Goal: Task Accomplishment & Management: Use online tool/utility

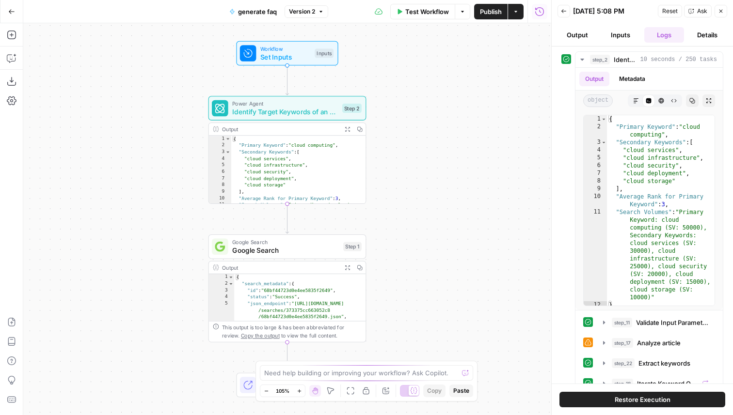
click at [324, 109] on span "Identify Target Keywords of an Article - Fork" at bounding box center [285, 112] width 106 height 10
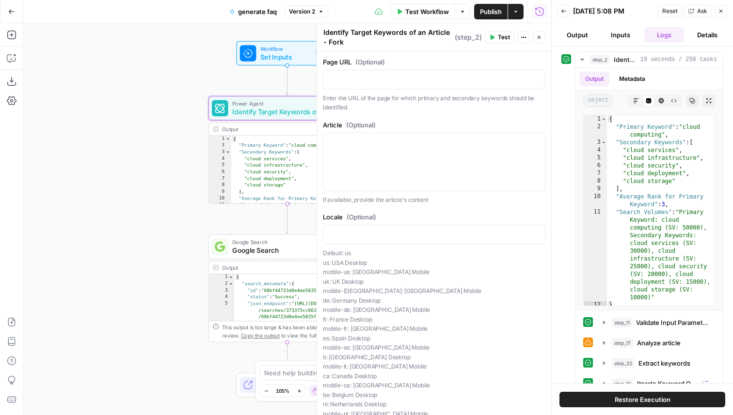
click at [422, 131] on div "Article (Optional) If available, provide the article's content" at bounding box center [434, 162] width 222 height 85
click at [454, 149] on div at bounding box center [434, 162] width 222 height 58
click at [534, 140] on icon "button" at bounding box center [536, 142] width 5 height 5
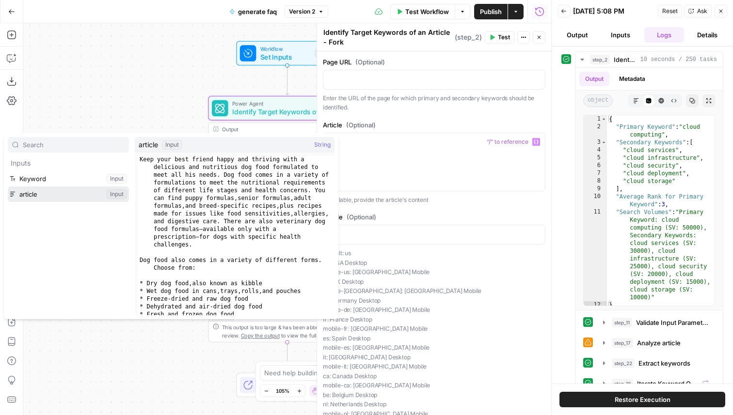
click at [95, 196] on button "Select variable article" at bounding box center [68, 195] width 121 height 16
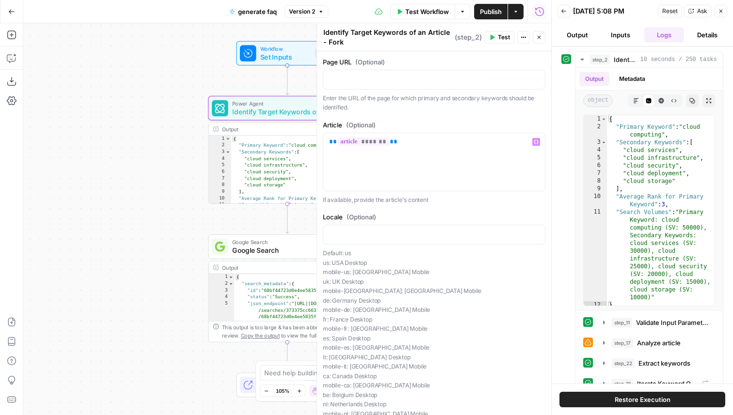
click at [538, 39] on icon "button" at bounding box center [539, 37] width 6 height 6
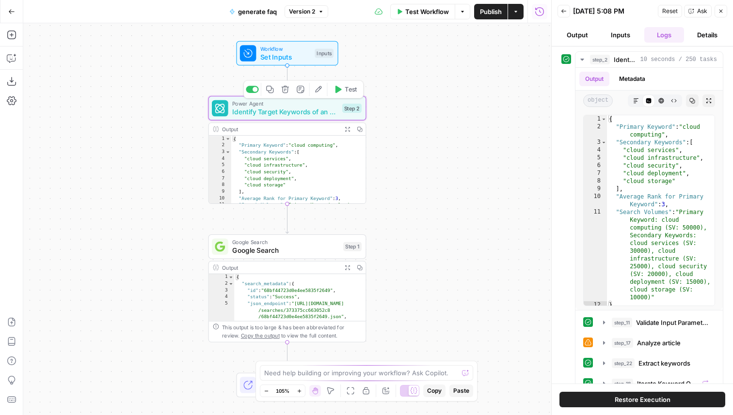
click at [351, 95] on button "Test" at bounding box center [346, 89] width 32 height 13
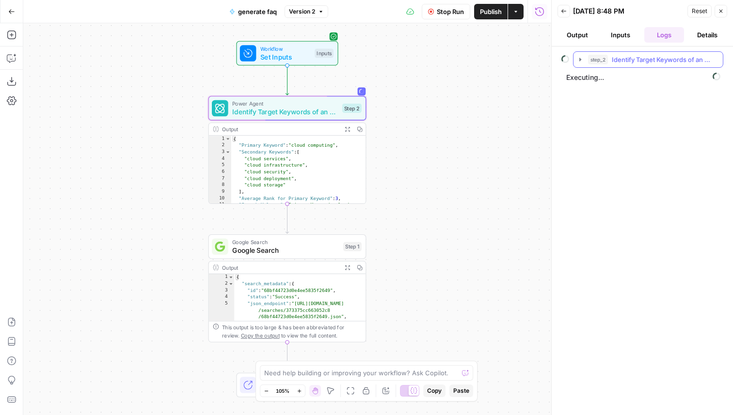
click at [655, 62] on span "Identify Target Keywords of an Article - Fork" at bounding box center [662, 60] width 101 height 10
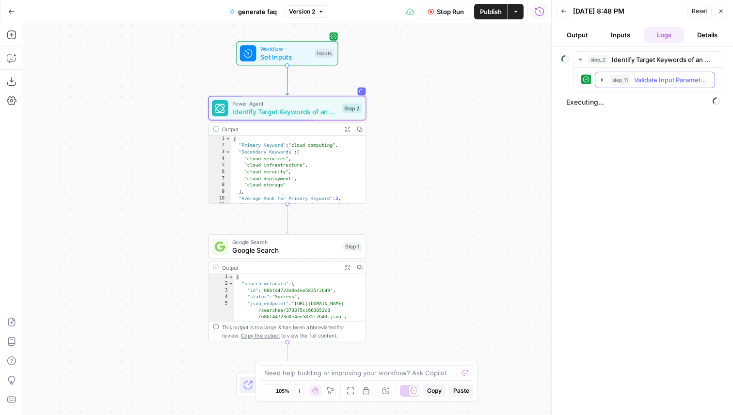
click at [656, 76] on span "Validate Input Parameters" at bounding box center [671, 80] width 75 height 10
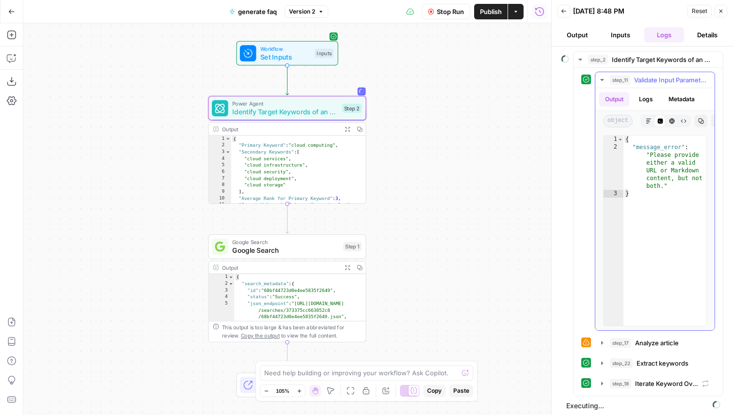
click at [650, 79] on span "Validate Input Parameters" at bounding box center [671, 80] width 75 height 10
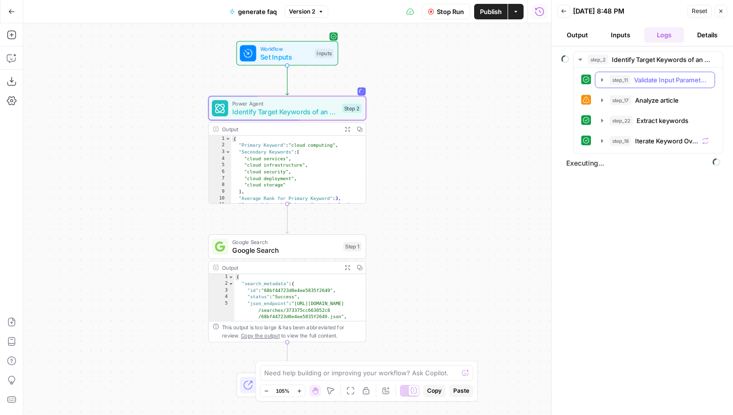
click at [650, 79] on span "Validate Input Parameters" at bounding box center [671, 80] width 75 height 10
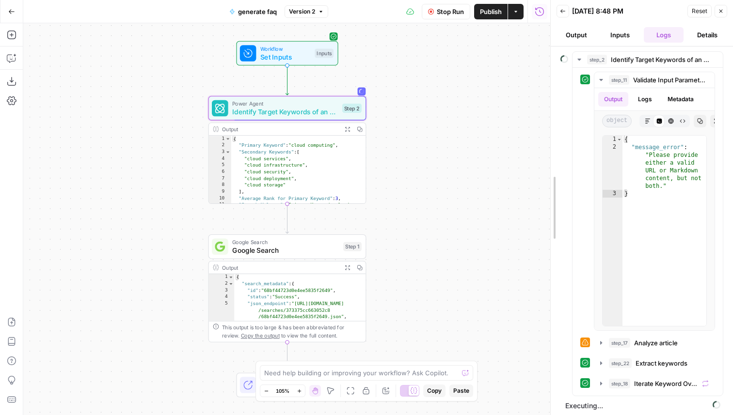
drag, startPoint x: 549, startPoint y: 102, endPoint x: 450, endPoint y: 98, distance: 99.4
click at [546, 99] on div at bounding box center [551, 207] width 10 height 415
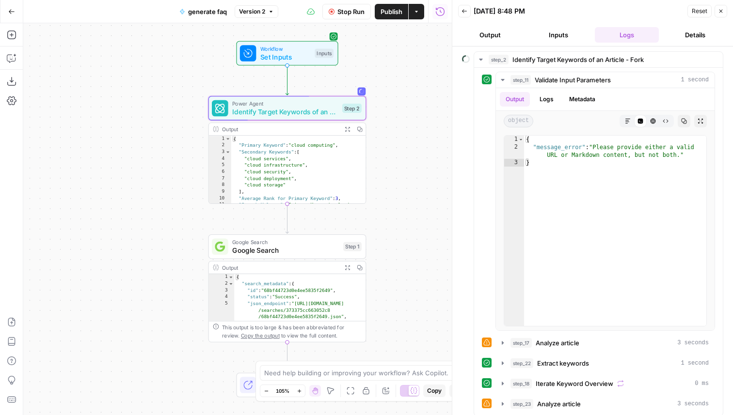
click at [310, 112] on span "Identify Target Keywords of an Article - Fork" at bounding box center [285, 112] width 106 height 10
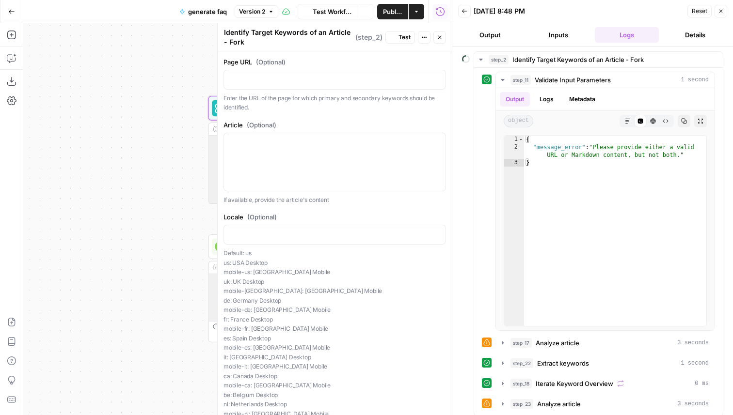
click at [436, 34] on button "Close" at bounding box center [439, 37] width 13 height 13
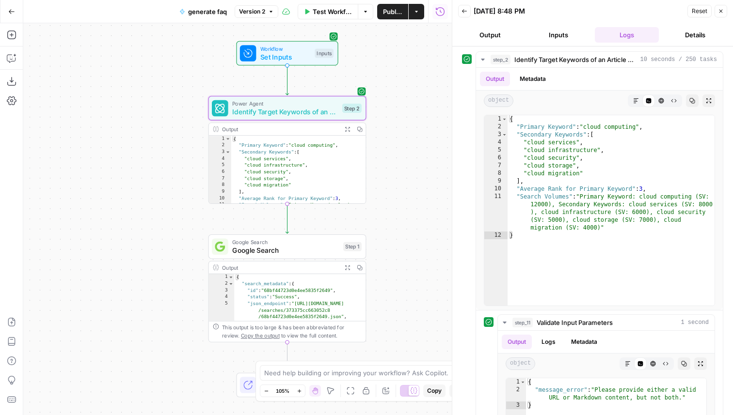
click at [286, 252] on span "Google Search" at bounding box center [285, 250] width 107 height 10
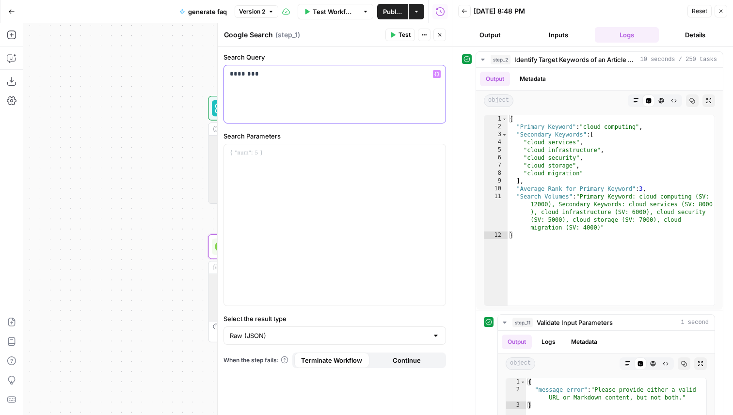
drag, startPoint x: 293, startPoint y: 83, endPoint x: 223, endPoint y: 76, distance: 70.2
click at [224, 76] on div "********" at bounding box center [335, 94] width 222 height 58
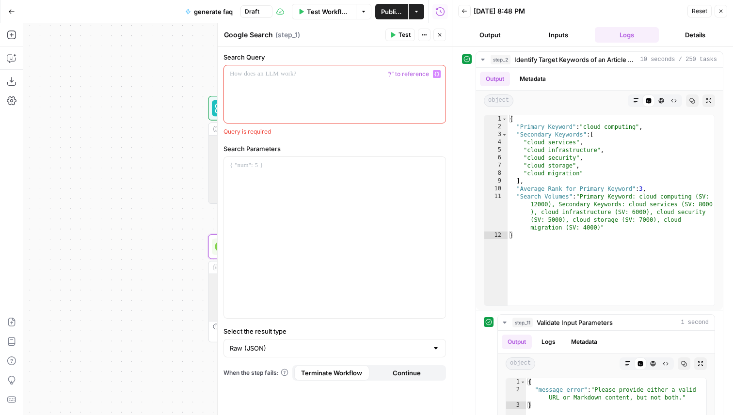
click at [439, 76] on icon "button" at bounding box center [436, 74] width 5 height 5
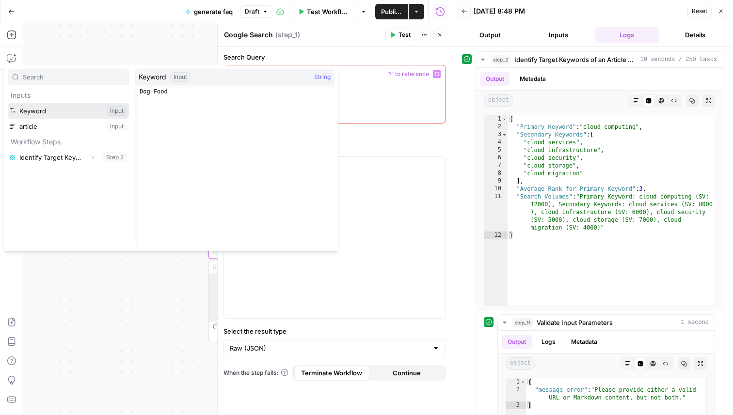
click at [47, 112] on button "Select variable Keyword" at bounding box center [68, 111] width 121 height 16
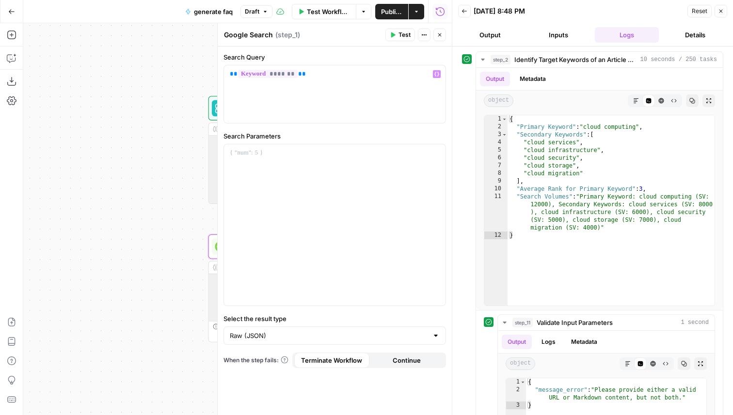
click at [393, 29] on button "Test" at bounding box center [400, 35] width 30 height 13
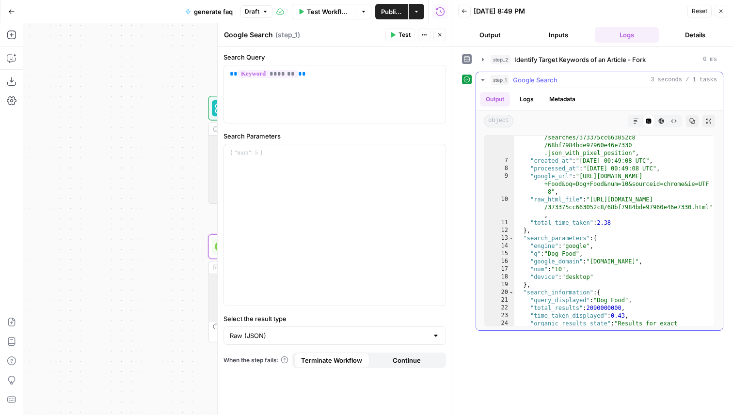
scroll to position [22, 0]
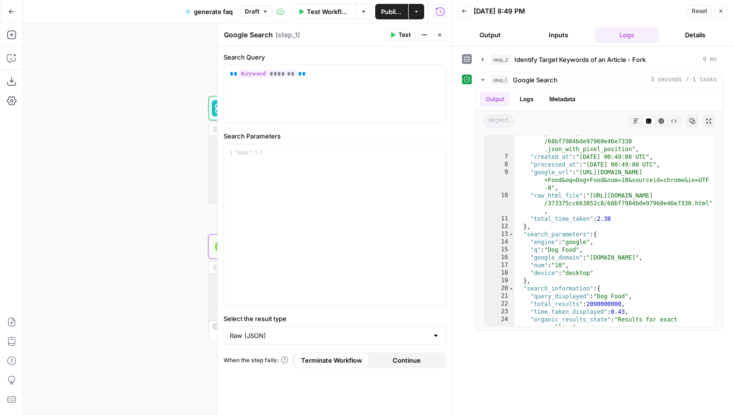
click at [441, 31] on button "Close" at bounding box center [439, 35] width 13 height 13
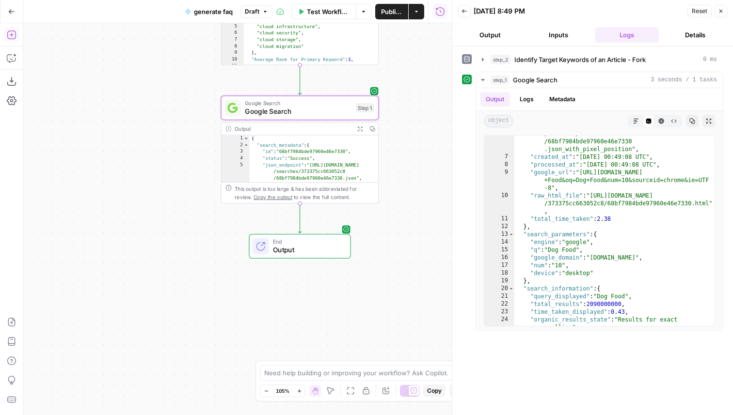
click at [13, 36] on icon "button" at bounding box center [12, 35] width 10 height 10
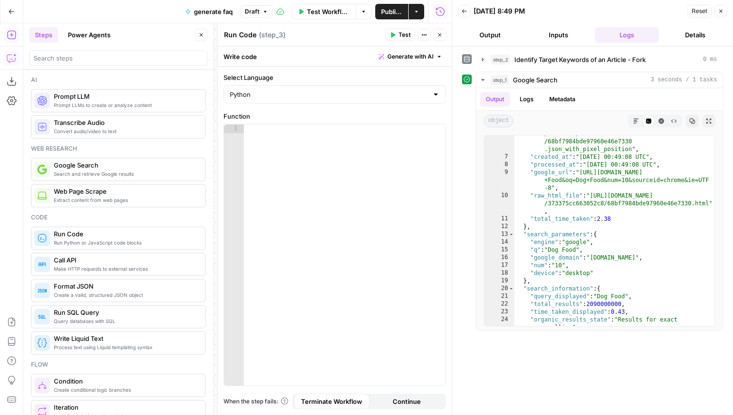
click at [9, 58] on icon "button" at bounding box center [12, 58] width 10 height 10
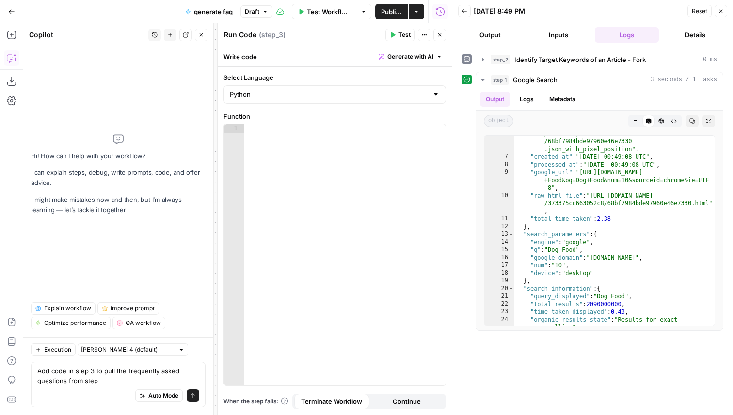
type textarea "Add code in step 3 to pull the frequently asked questions from step 1"
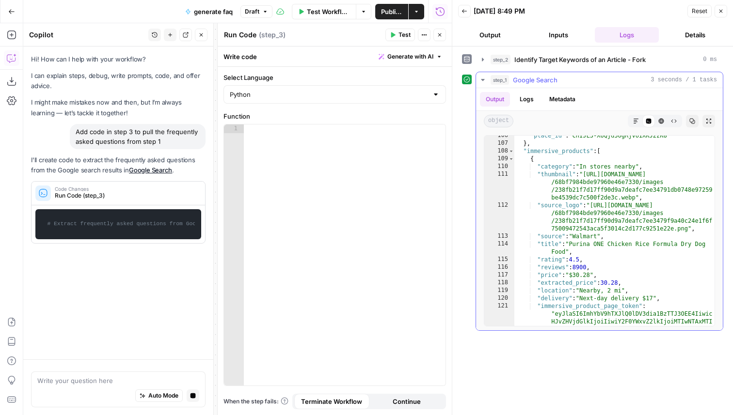
scroll to position [332, 0]
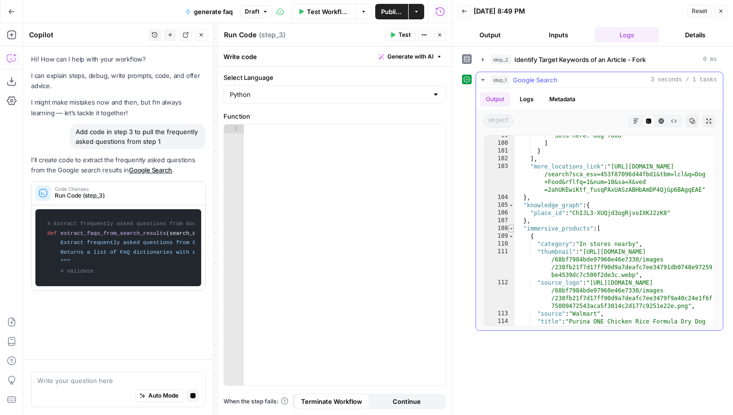
type textarea "*"
click at [512, 231] on span "Toggle code folding, rows 108 through 1209" at bounding box center [510, 229] width 5 height 8
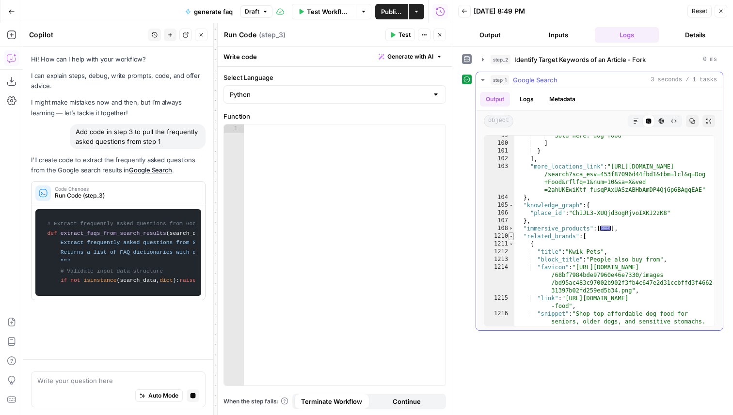
click at [511, 234] on span "Toggle code folding, rows 1210 through 1305" at bounding box center [510, 237] width 5 height 8
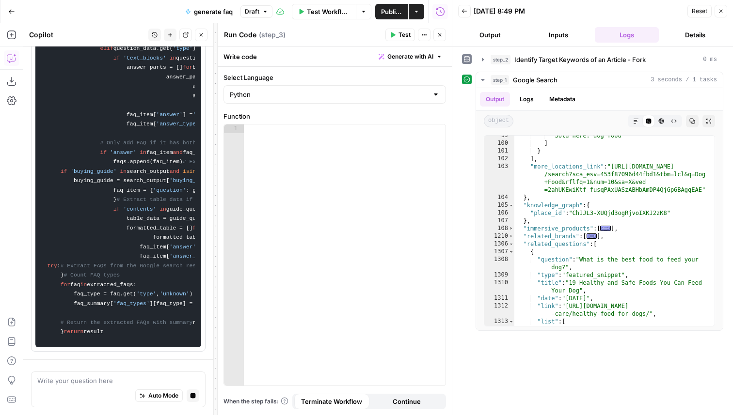
scroll to position [0, 0]
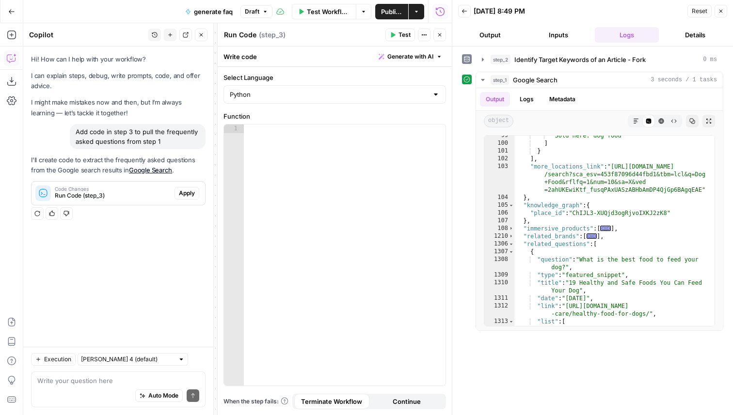
click at [189, 194] on span "Apply" at bounding box center [187, 193] width 16 height 9
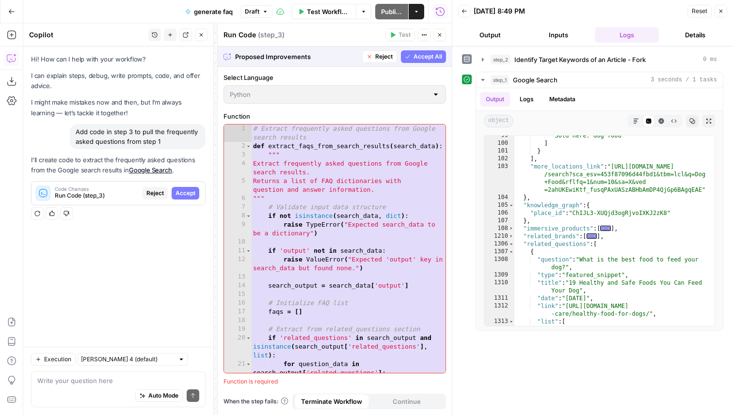
click at [423, 59] on span "Accept All" at bounding box center [427, 56] width 29 height 9
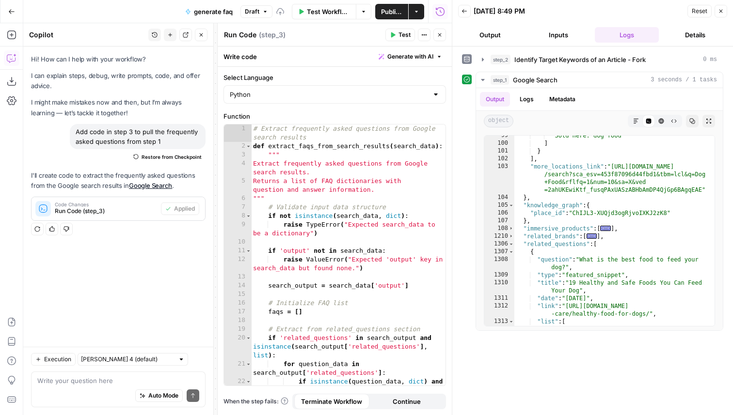
click at [411, 38] on button "Test" at bounding box center [400, 35] width 30 height 13
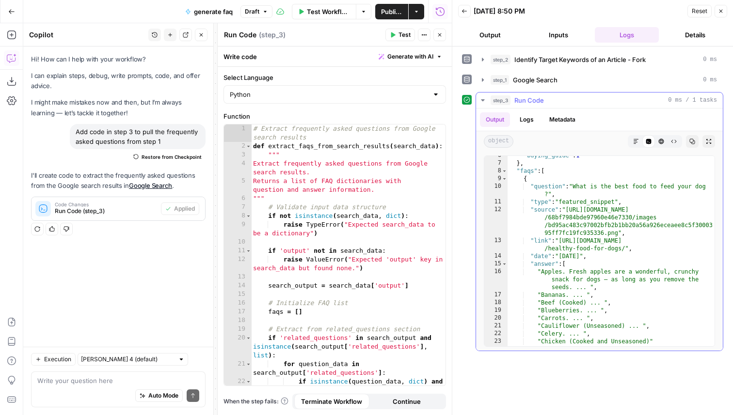
scroll to position [44, 0]
click at [106, 378] on textarea at bounding box center [118, 381] width 162 height 10
type textarea "return only the questions in a json"
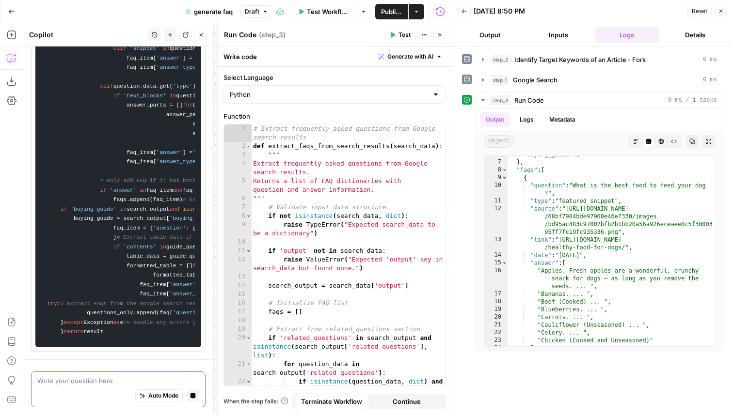
scroll to position [0, 0]
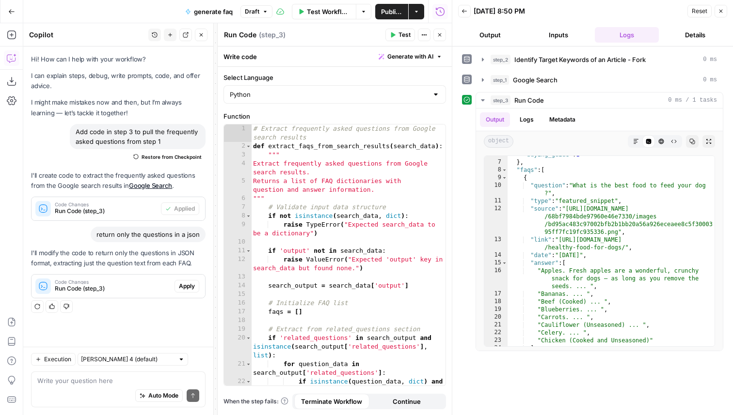
click at [192, 285] on span "Apply" at bounding box center [187, 286] width 16 height 9
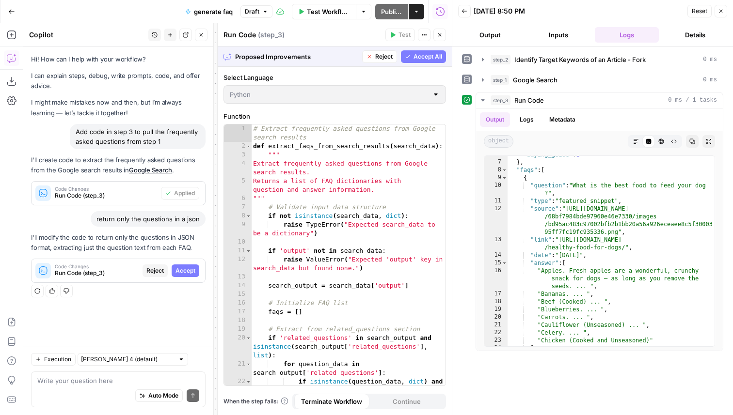
click at [188, 272] on span "Accept" at bounding box center [185, 271] width 20 height 9
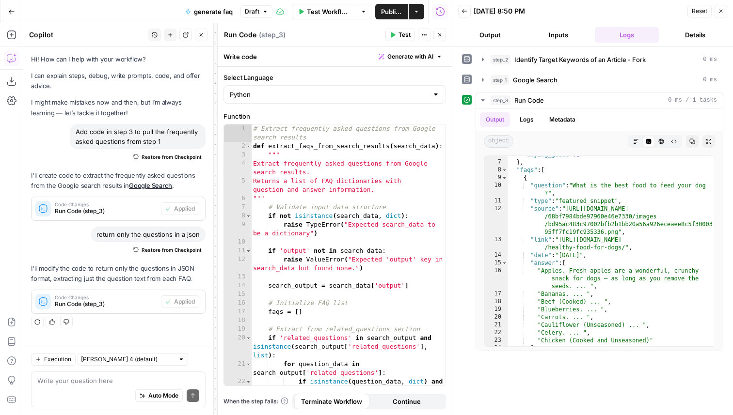
click at [401, 26] on header "Run Code Run Code ( step_3 ) Test Actions Close" at bounding box center [335, 34] width 234 height 23
click at [401, 29] on button "Test" at bounding box center [400, 35] width 30 height 13
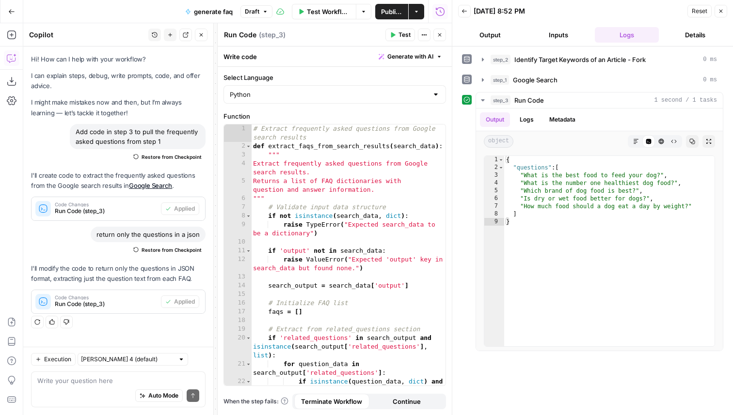
click at [436, 32] on button "Close" at bounding box center [439, 35] width 13 height 13
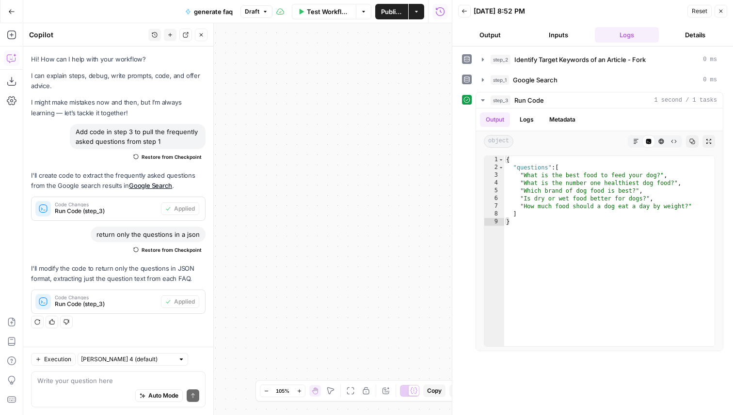
click at [725, 11] on button "Close" at bounding box center [720, 11] width 13 height 13
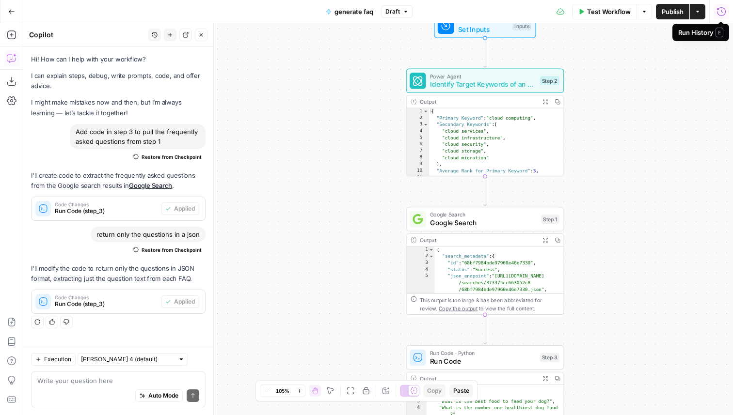
click at [197, 32] on button "Close" at bounding box center [201, 35] width 13 height 13
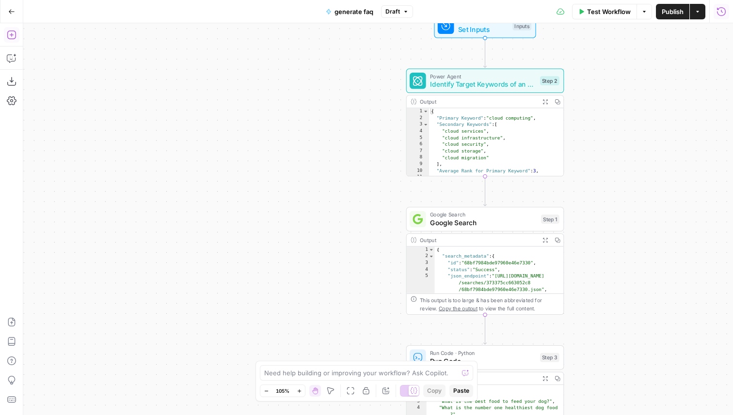
click at [16, 39] on icon "button" at bounding box center [12, 35] width 10 height 10
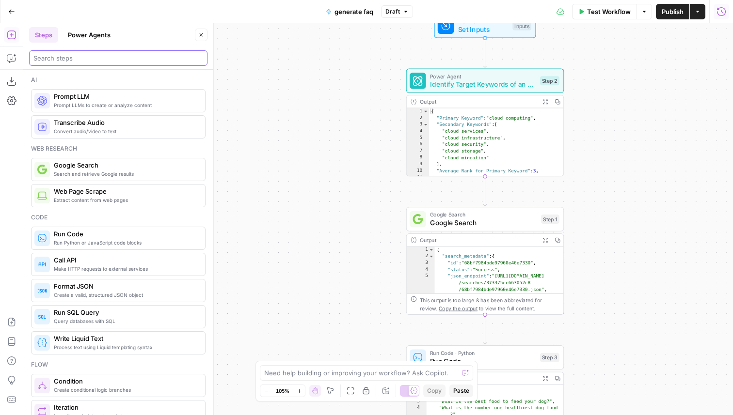
click at [80, 57] on input "search" at bounding box center [118, 58] width 170 height 10
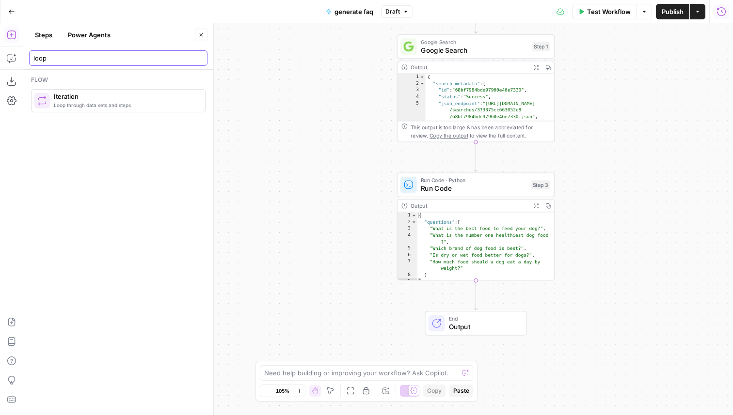
type input "loop"
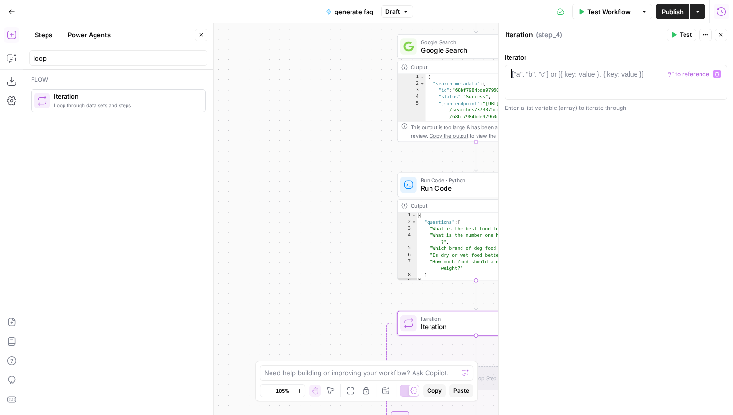
click at [539, 76] on div "["a", "b", "c"] or [{ key: value }, { key: value }]" at bounding box center [578, 74] width 132 height 10
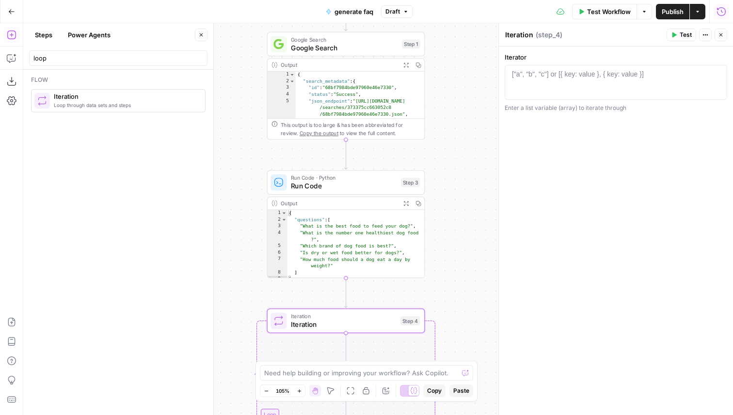
drag, startPoint x: 365, startPoint y: 148, endPoint x: 236, endPoint y: 144, distance: 129.9
click at [236, 144] on div "Workflow Set Inputs Inputs Power Agent Identify Target Keywords of an Article -…" at bounding box center [378, 219] width 710 height 392
click at [671, 75] on span "“/” to reference" at bounding box center [688, 74] width 49 height 8
click at [709, 74] on span "“/” to reference" at bounding box center [688, 74] width 49 height 8
click at [714, 74] on icon "button" at bounding box center [716, 74] width 5 height 4
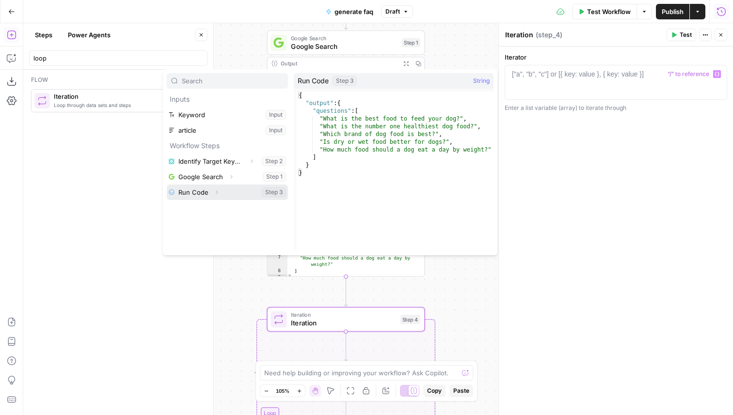
click at [215, 192] on icon "button" at bounding box center [217, 193] width 6 height 6
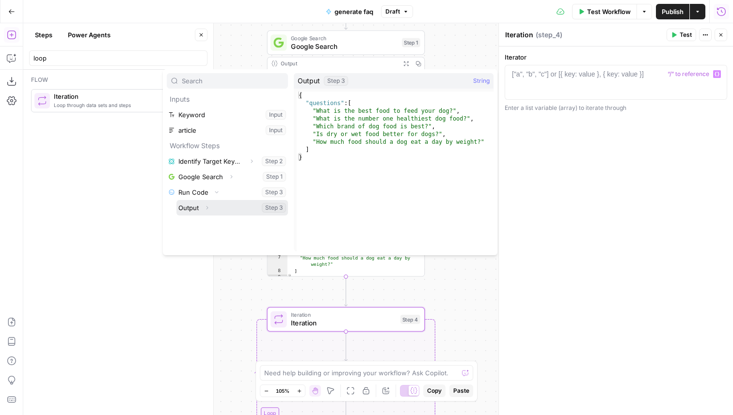
click at [208, 210] on icon "button" at bounding box center [207, 208] width 6 height 6
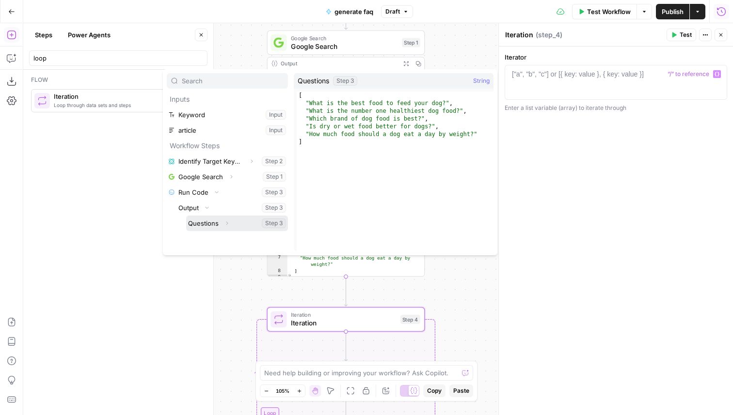
click at [198, 223] on button "Select variable Questions" at bounding box center [237, 224] width 102 height 16
type textarea "**********"
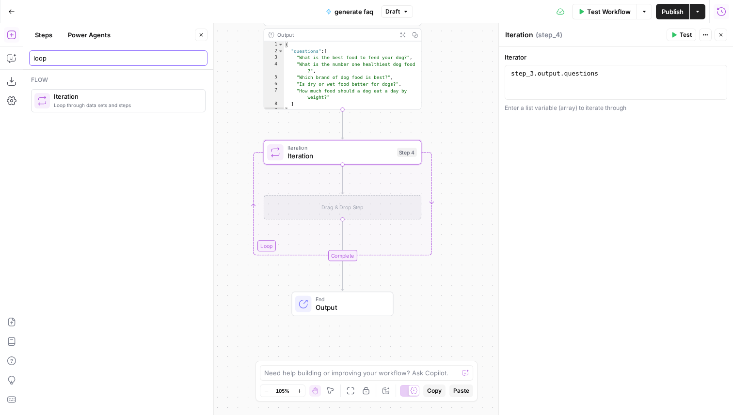
drag, startPoint x: 68, startPoint y: 61, endPoint x: 34, endPoint y: 60, distance: 33.4
click at [34, 60] on input "loop" at bounding box center [118, 58] width 170 height 10
type input "l"
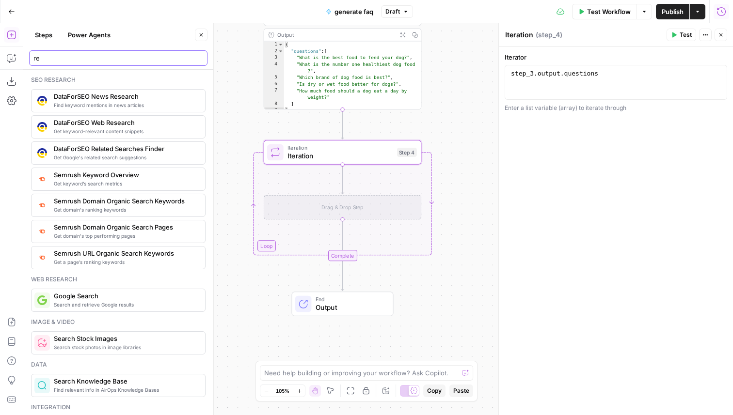
type input "r"
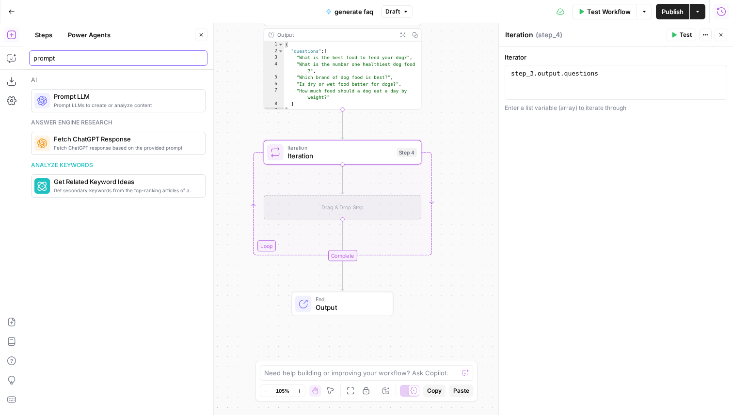
type input "prompt"
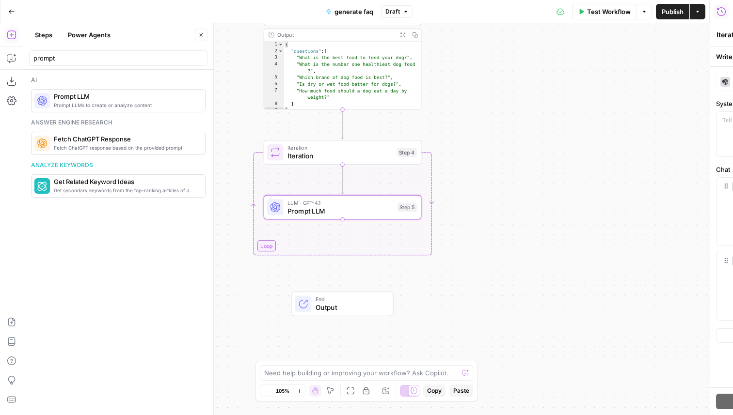
type textarea "Prompt LLM"
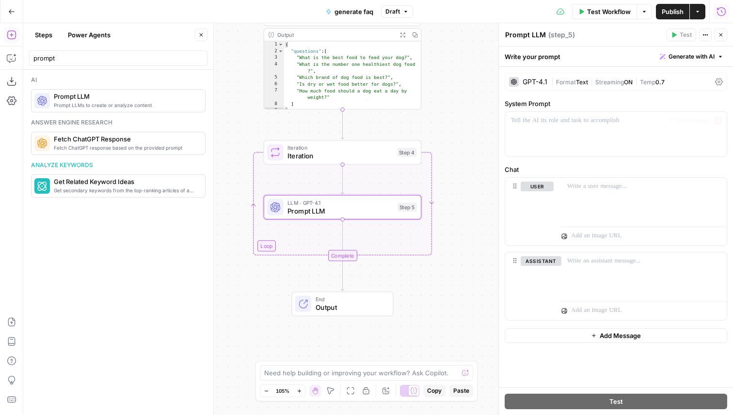
click at [534, 83] on div "GPT-4.1" at bounding box center [535, 82] width 25 height 7
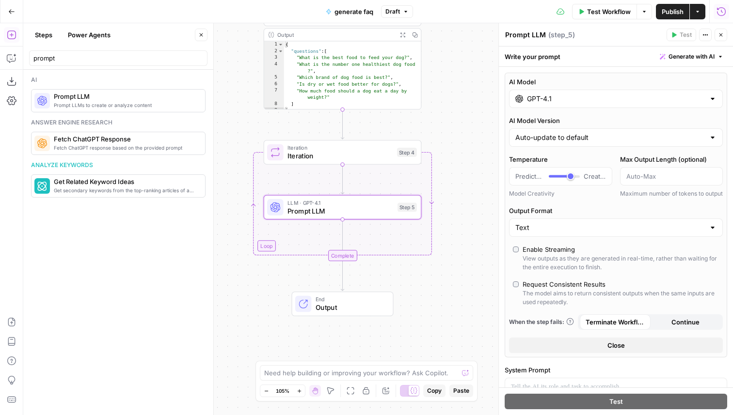
click at [553, 106] on div "GPT-4.1" at bounding box center [616, 99] width 214 height 18
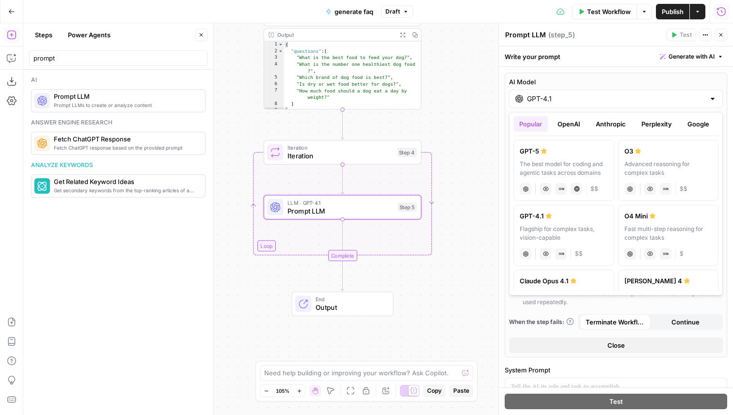
click at [614, 121] on button "Anthropic" at bounding box center [611, 124] width 42 height 16
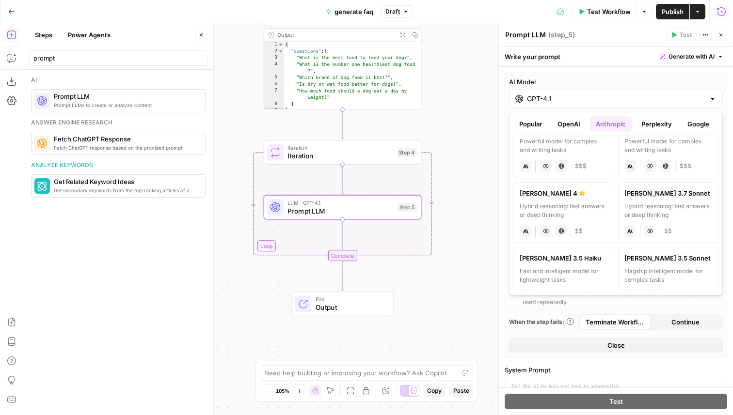
scroll to position [23, 0]
click at [594, 202] on div "Hybrid reasoning: fast answers or deep thinking" at bounding box center [564, 210] width 88 height 17
click at [590, 201] on label "[PERSON_NAME] 4 Hybrid reasoning: fast answers or deep thinking anthropic Visio…" at bounding box center [563, 212] width 101 height 61
type input "[PERSON_NAME] 4"
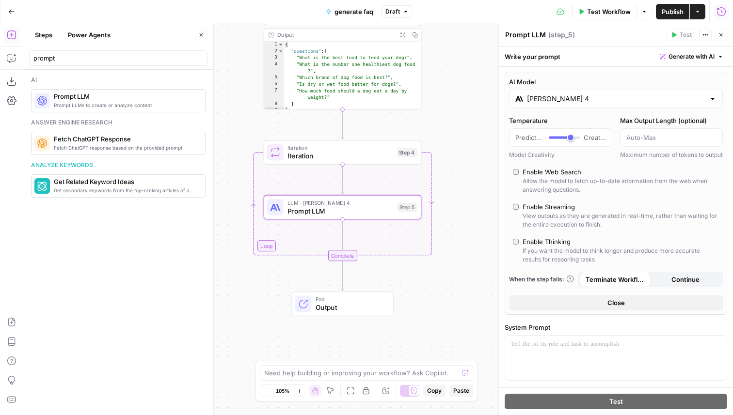
click at [520, 183] on label "Enable Web Search Allow the model to fetch up-to-date information from the web …" at bounding box center [616, 180] width 206 height 27
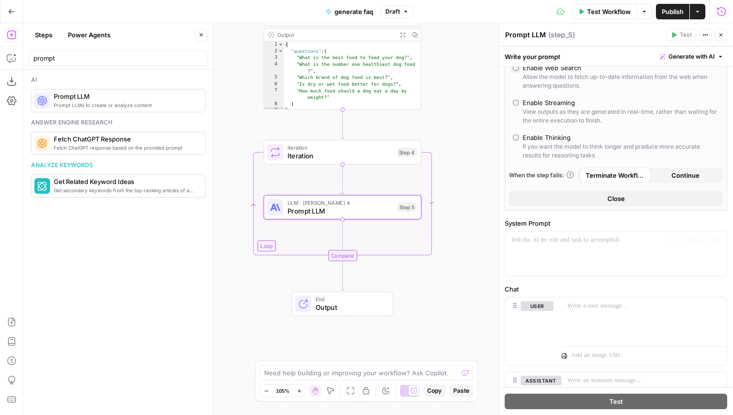
scroll to position [194, 0]
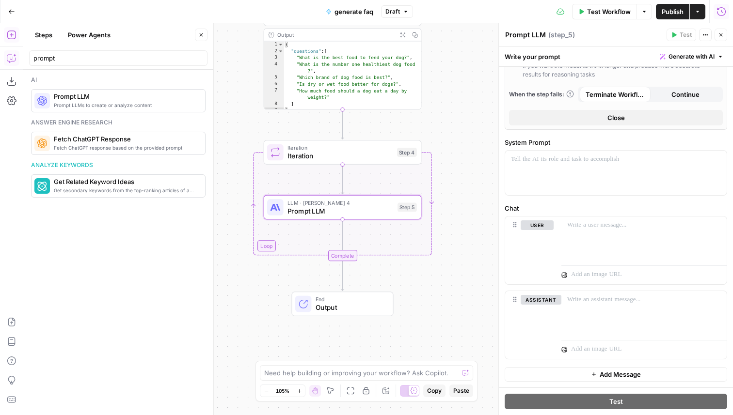
click at [11, 58] on icon "button" at bounding box center [12, 58] width 10 height 10
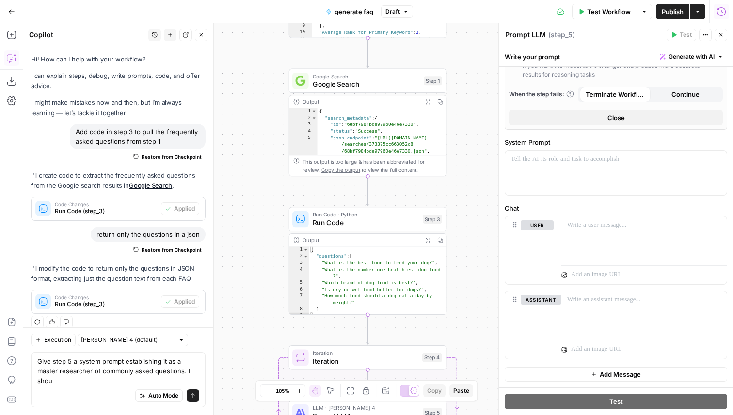
scroll to position [10, 0]
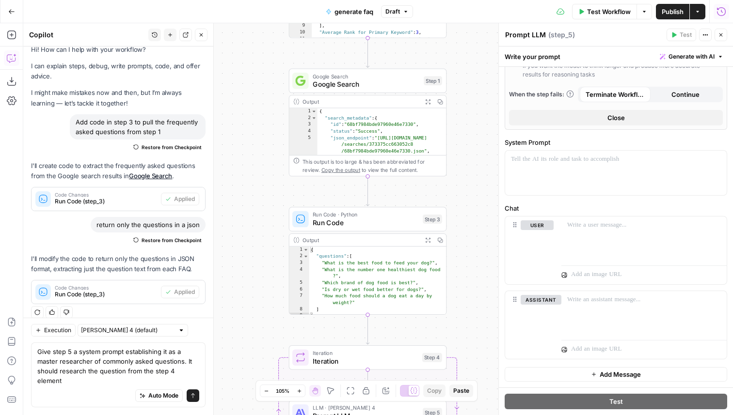
type textarea "Give step 5 a system prompt establishing it as a master researcher of commonly …"
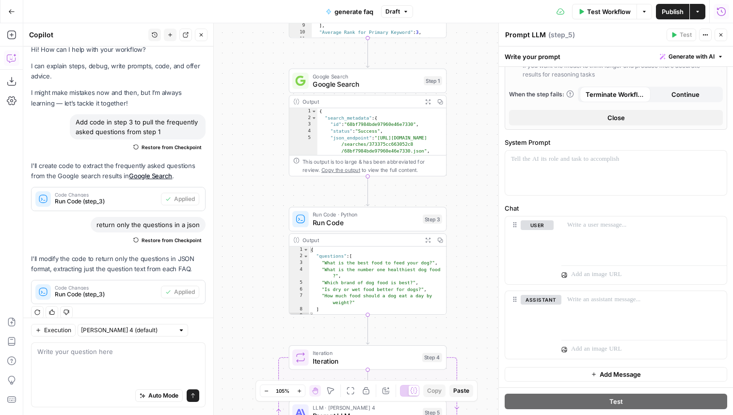
scroll to position [0, 0]
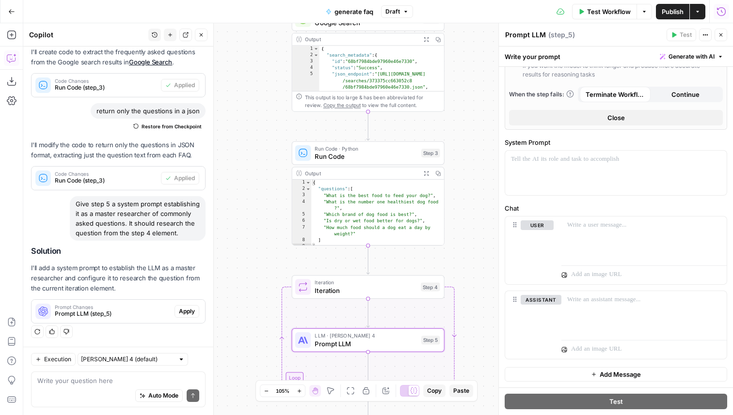
click at [182, 305] on button "Apply" at bounding box center [186, 311] width 25 height 13
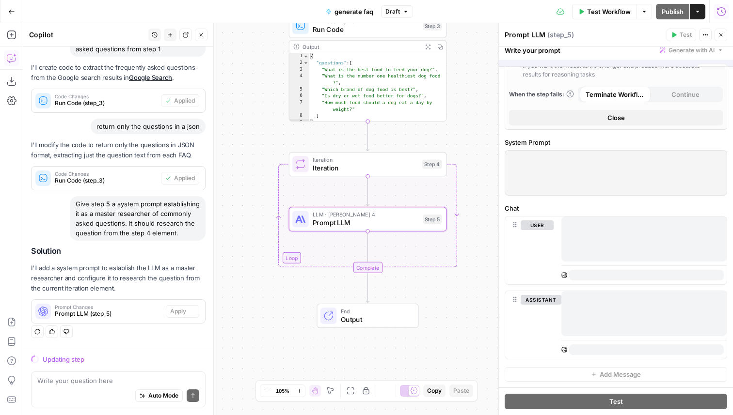
scroll to position [93, 0]
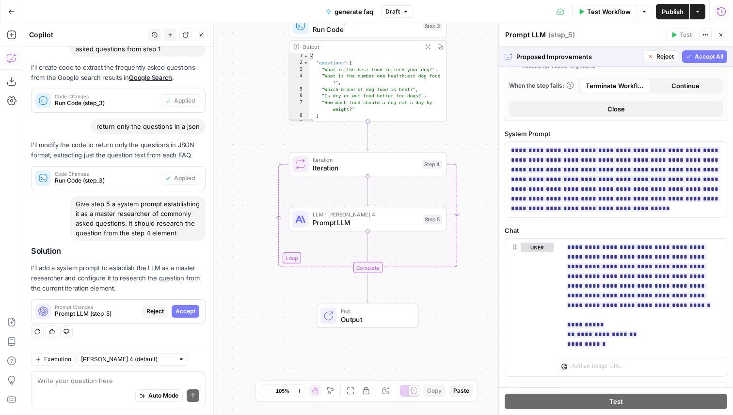
click at [705, 58] on span "Accept All" at bounding box center [709, 56] width 29 height 9
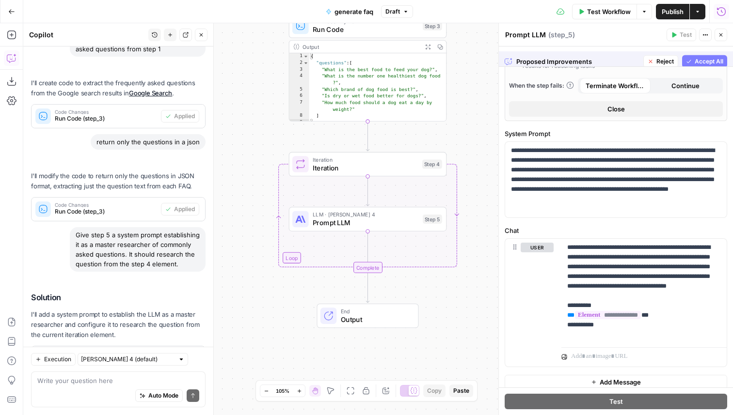
scroll to position [194, 0]
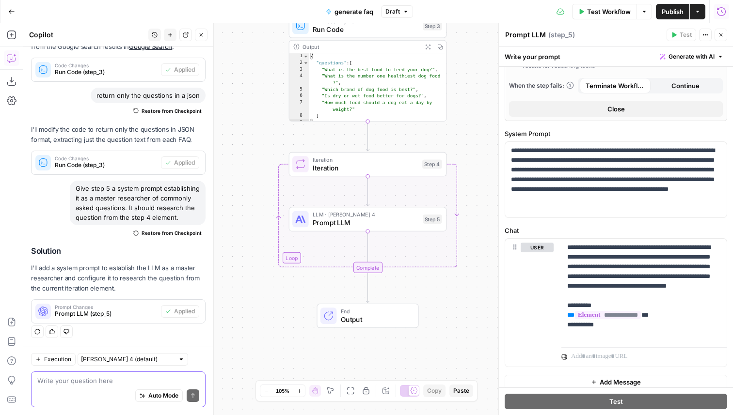
click at [131, 380] on textarea at bounding box center [118, 381] width 162 height 10
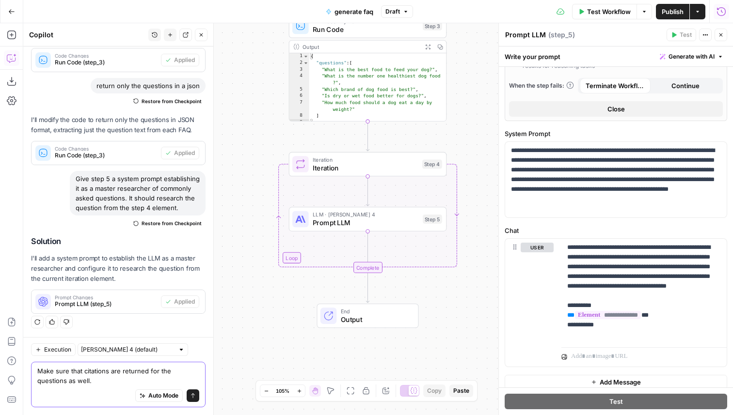
type textarea "Make sure that citations are returned for the questions as well."
click at [196, 398] on button "Send" at bounding box center [193, 396] width 13 height 13
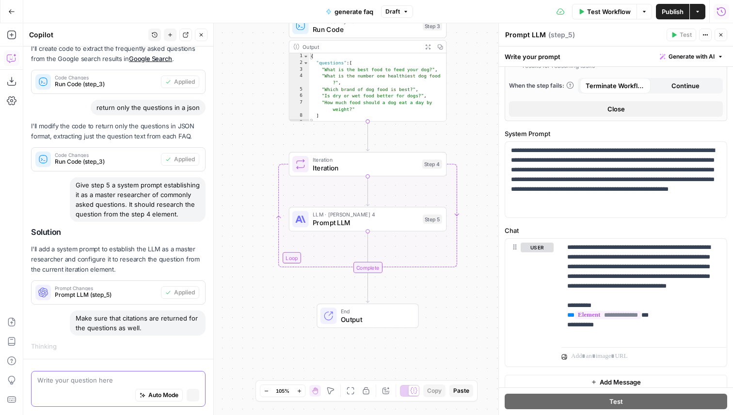
scroll to position [111, 0]
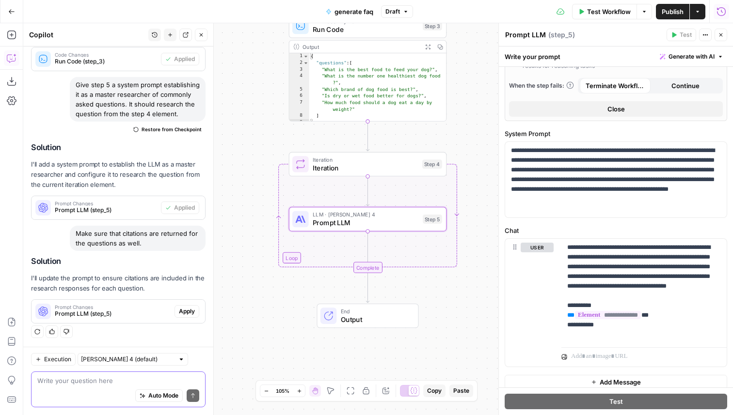
click at [187, 308] on span "Apply" at bounding box center [187, 311] width 16 height 9
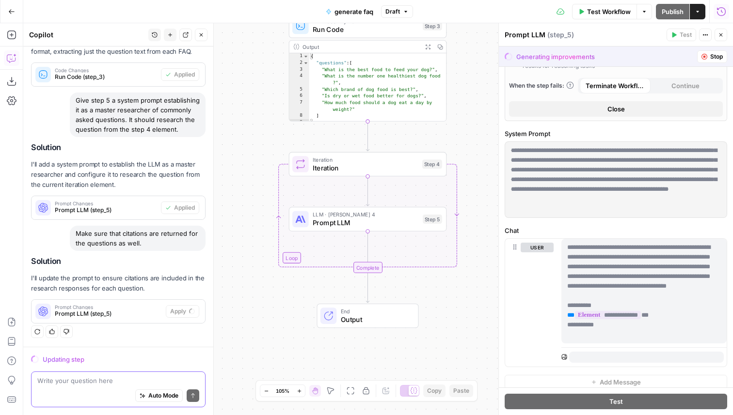
click at [125, 386] on div "Auto Mode Send" at bounding box center [118, 396] width 162 height 21
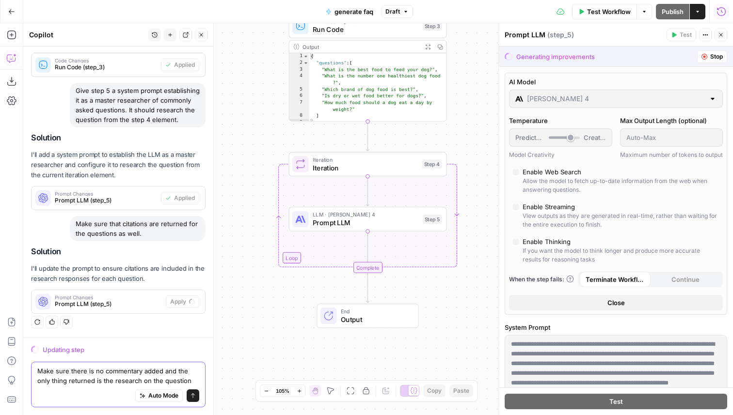
scroll to position [259, 0]
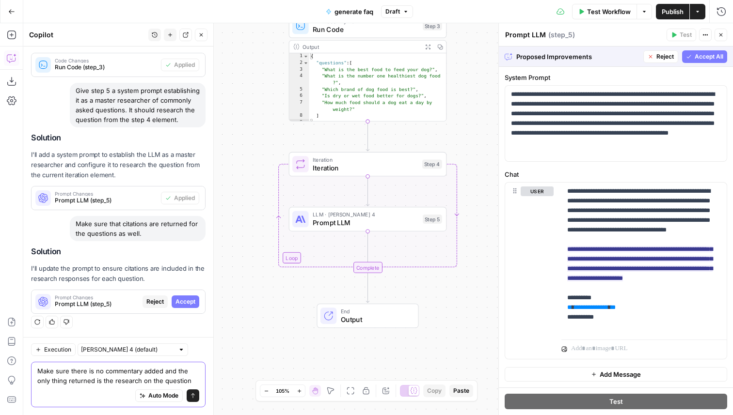
type textarea "Make sure there is no commentary added and the only thing returned is the resea…"
click at [711, 52] on span "Accept All" at bounding box center [709, 56] width 29 height 9
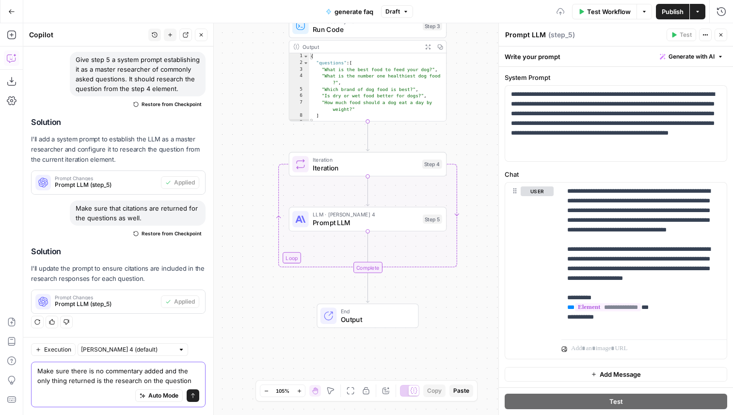
click at [181, 377] on textarea "Make sure there is no commentary added and the only thing returned is the resea…" at bounding box center [118, 375] width 162 height 19
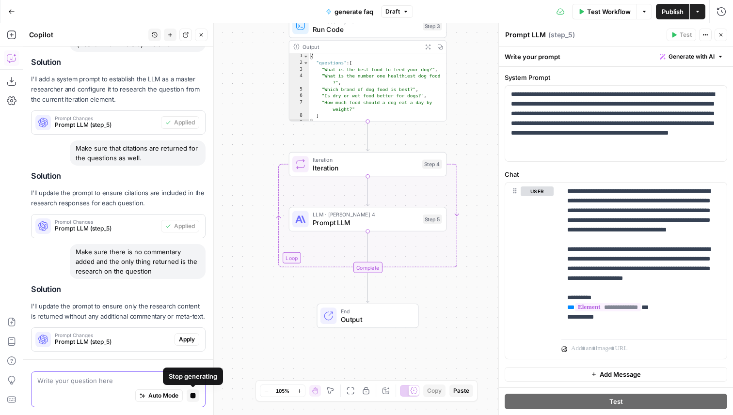
scroll to position [372, 0]
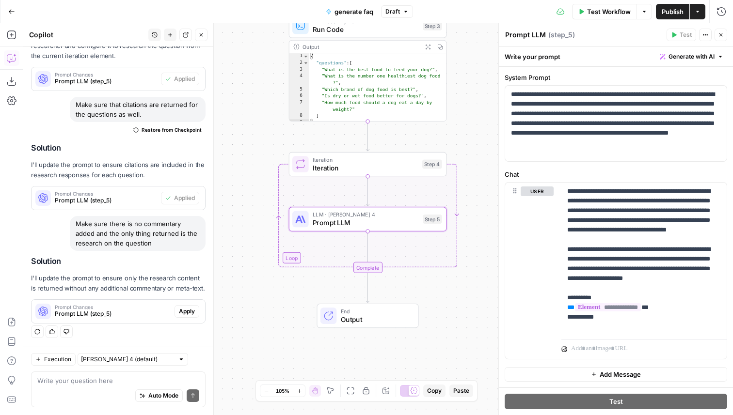
click at [187, 313] on span "Apply" at bounding box center [187, 311] width 16 height 9
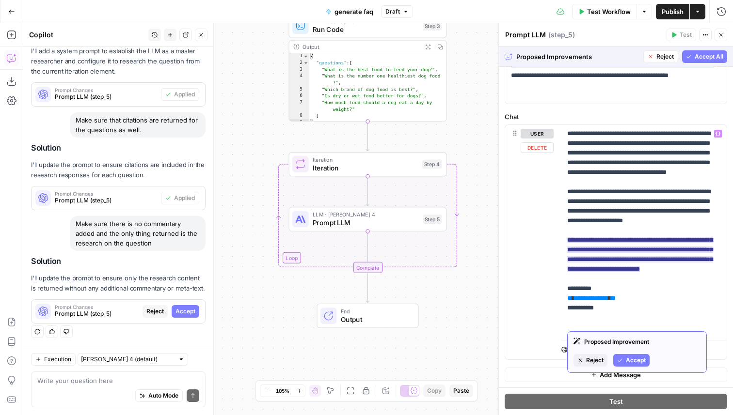
scroll to position [317, 0]
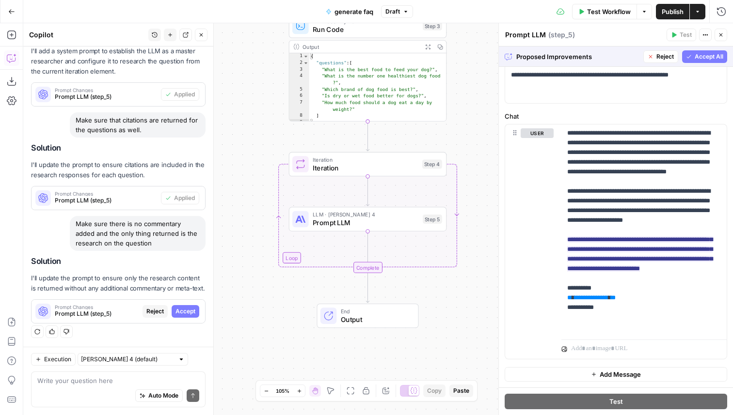
click at [701, 58] on span "Accept All" at bounding box center [709, 56] width 29 height 9
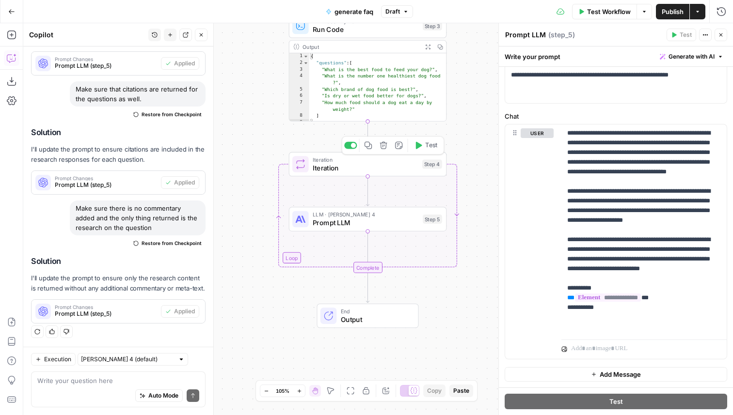
click at [407, 167] on span "Iteration" at bounding box center [365, 168] width 105 height 10
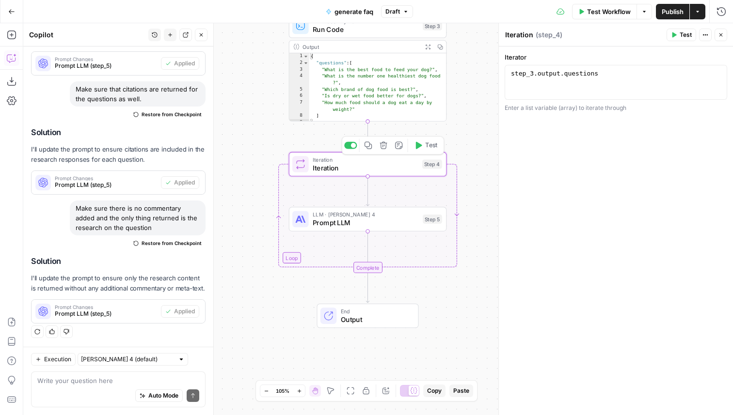
click at [424, 148] on button "Test" at bounding box center [426, 145] width 32 height 13
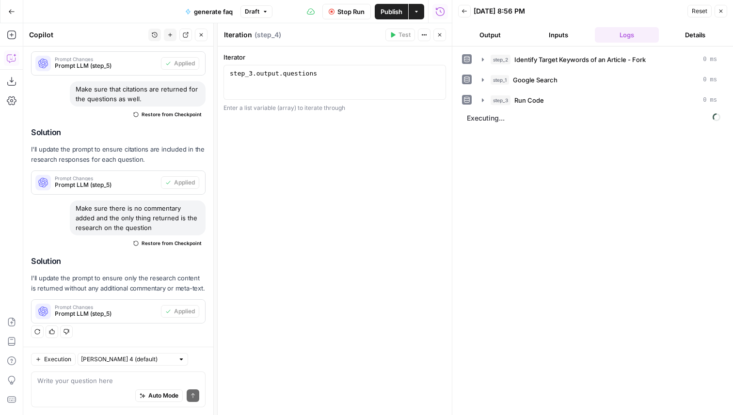
click at [353, 10] on span "Stop Run" at bounding box center [350, 12] width 27 height 10
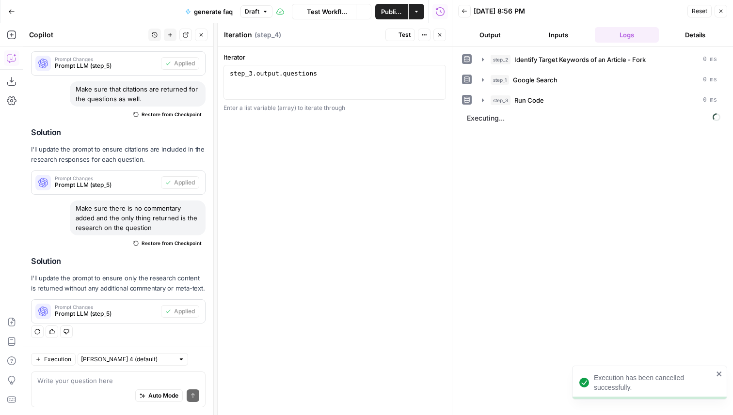
click at [437, 35] on icon "button" at bounding box center [440, 35] width 6 height 6
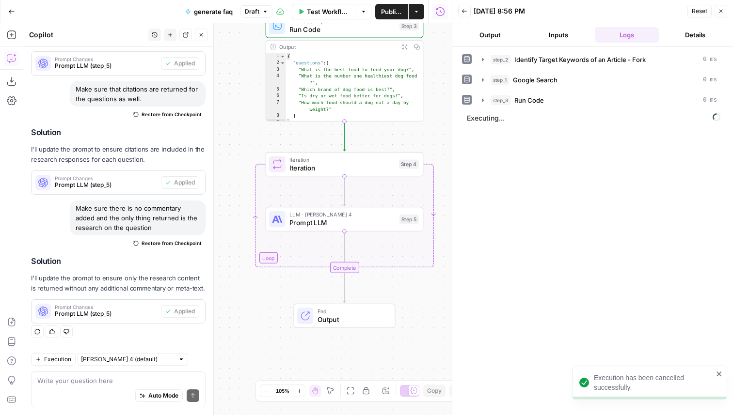
click at [199, 38] on button "Close" at bounding box center [201, 35] width 13 height 13
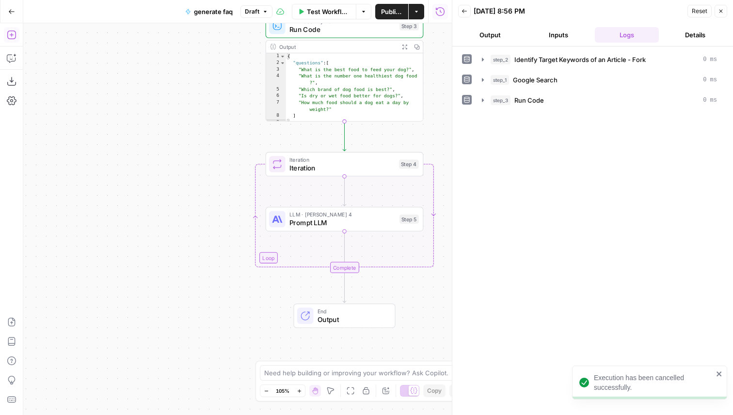
click at [12, 33] on icon "button" at bounding box center [12, 35] width 10 height 10
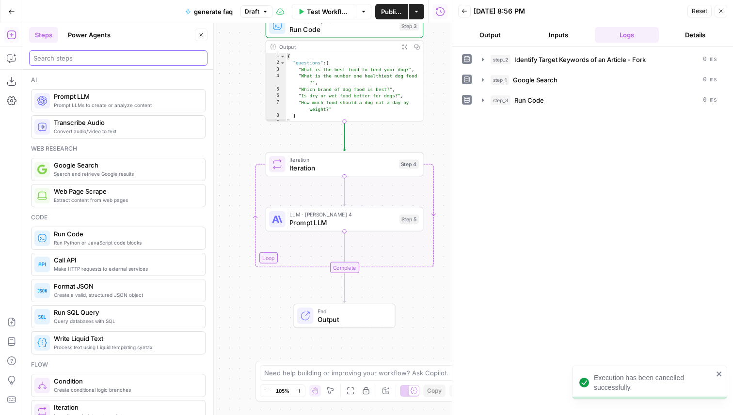
click at [119, 57] on input "search" at bounding box center [118, 58] width 170 height 10
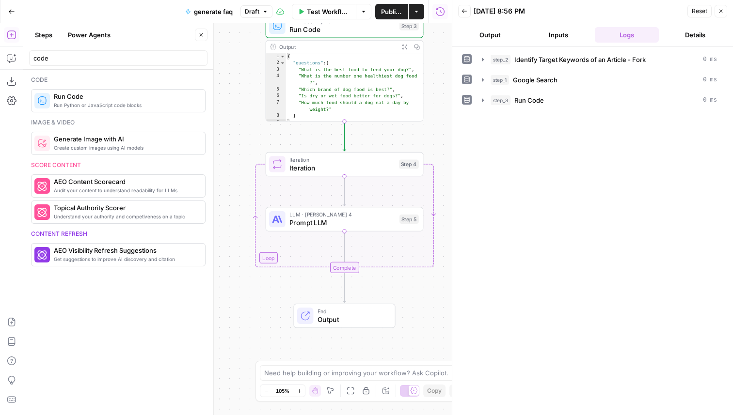
drag, startPoint x: 113, startPoint y: 68, endPoint x: 95, endPoint y: 68, distance: 17.9
click at [95, 68] on header "Steps Power Agents Close code" at bounding box center [118, 46] width 190 height 47
drag, startPoint x: 89, startPoint y: 63, endPoint x: 32, endPoint y: 54, distance: 58.5
click at [32, 54] on div "code" at bounding box center [118, 58] width 178 height 16
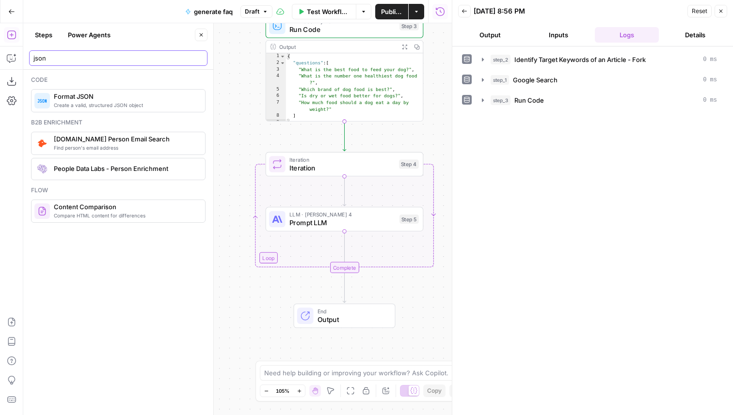
type input "json"
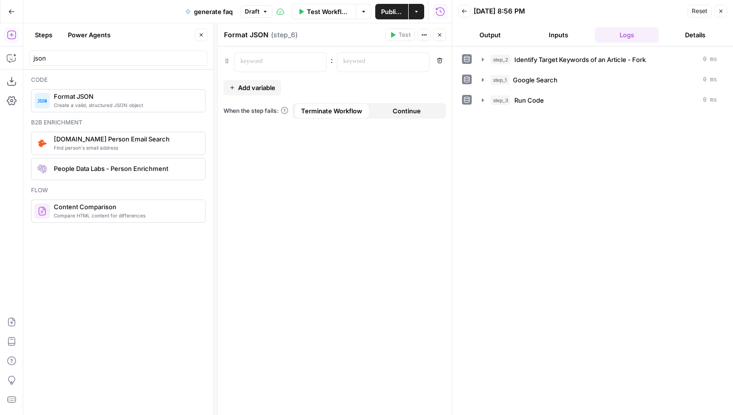
click at [258, 80] on button "Add variable" at bounding box center [252, 88] width 58 height 16
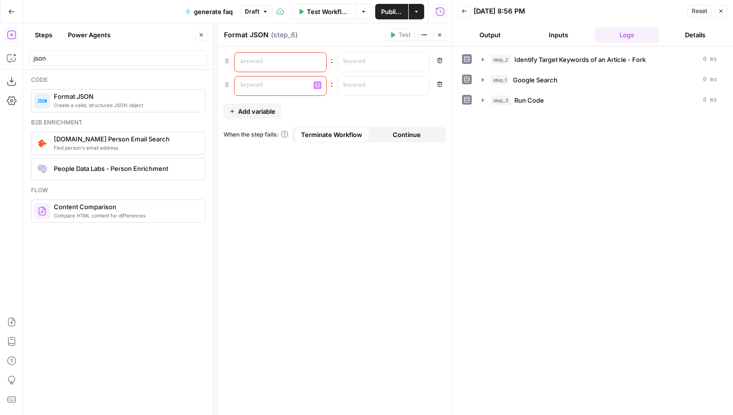
click at [263, 66] on div at bounding box center [273, 62] width 76 height 19
click at [393, 65] on p at bounding box center [375, 62] width 64 height 10
click at [413, 64] on div "“/” to reference Variables Menu" at bounding box center [383, 62] width 92 height 19
click at [418, 64] on button "Variables Menu" at bounding box center [420, 62] width 8 height 8
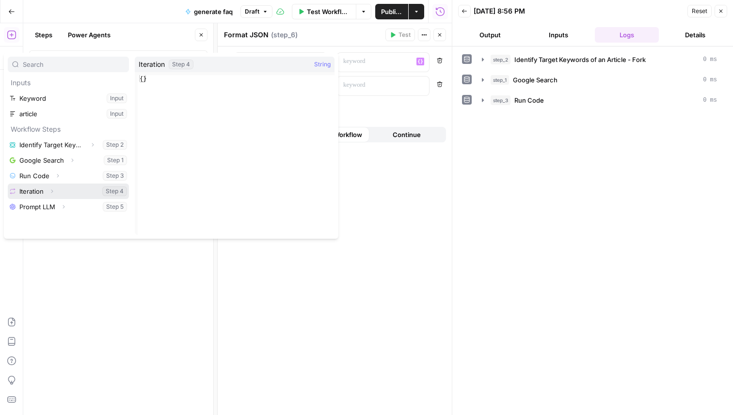
click at [58, 191] on button "Expand" at bounding box center [52, 191] width 13 height 13
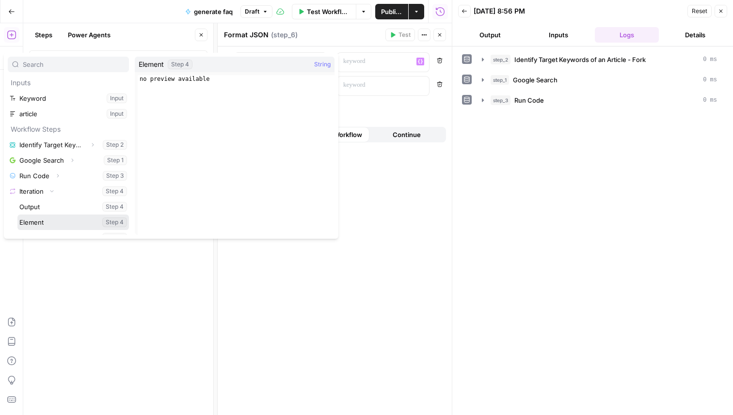
click at [48, 218] on button "Select variable Element" at bounding box center [72, 223] width 111 height 16
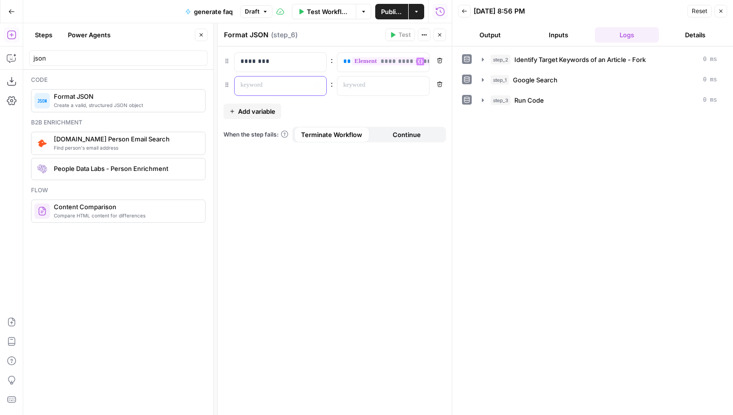
click at [272, 80] on p at bounding box center [272, 85] width 64 height 10
click at [365, 90] on p at bounding box center [375, 85] width 64 height 10
click at [420, 88] on button "Variables Menu" at bounding box center [420, 85] width 8 height 8
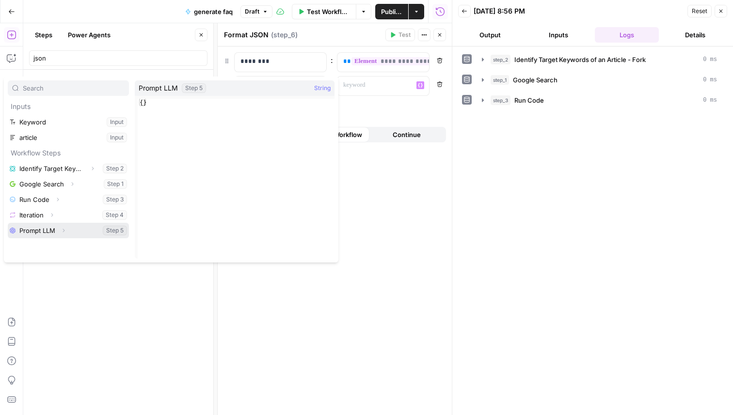
click at [60, 229] on button "Expand" at bounding box center [63, 230] width 13 height 13
click at [50, 244] on button "Select variable Output" at bounding box center [72, 246] width 111 height 16
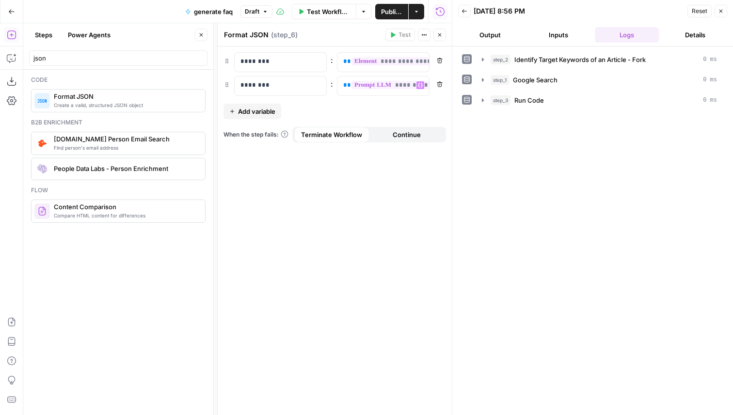
click at [441, 31] on button "Close" at bounding box center [439, 35] width 13 height 13
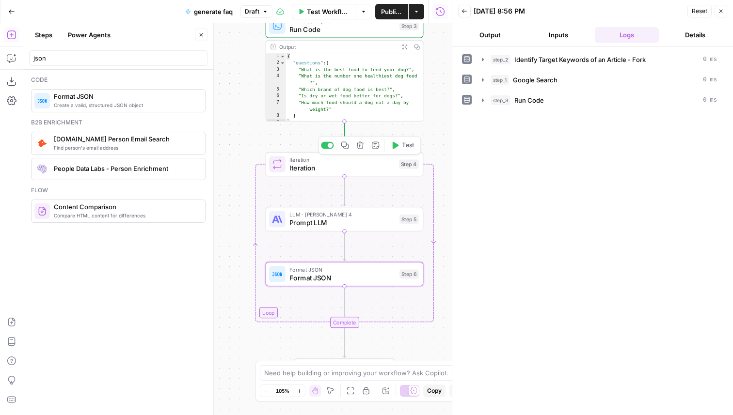
click at [408, 150] on span "Test" at bounding box center [408, 145] width 12 height 9
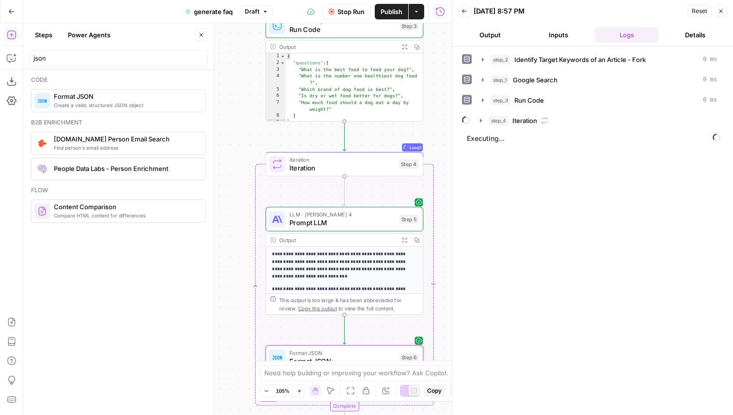
click at [547, 109] on div "step_2 Identify Target Keywords of an Article - Fork 0 ms step_1 Google Search …" at bounding box center [592, 90] width 261 height 78
click at [542, 117] on icon "button" at bounding box center [544, 120] width 7 height 7
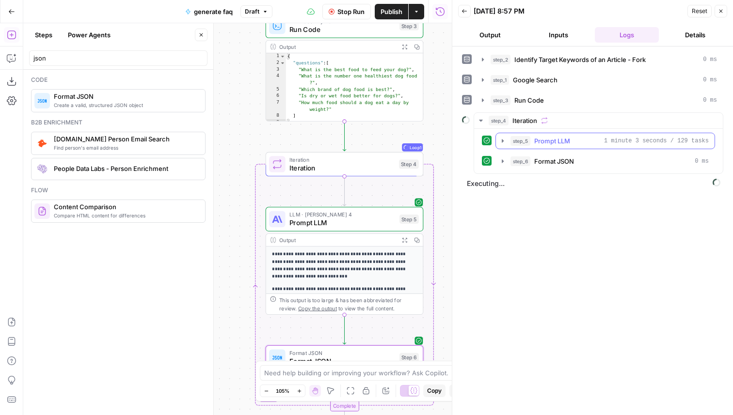
click at [557, 141] on span "Prompt LLM" at bounding box center [552, 141] width 36 height 10
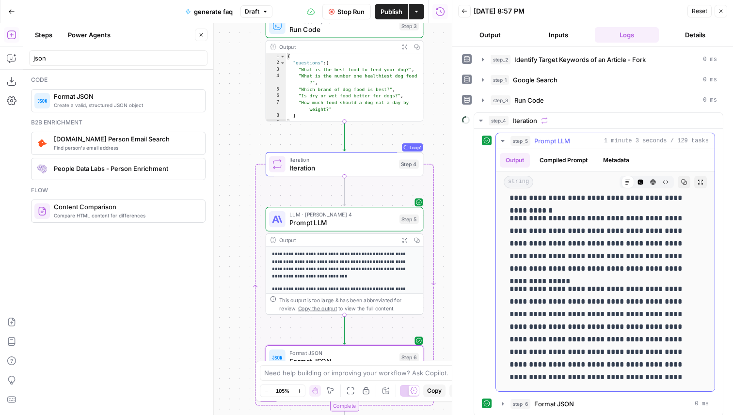
scroll to position [24, 0]
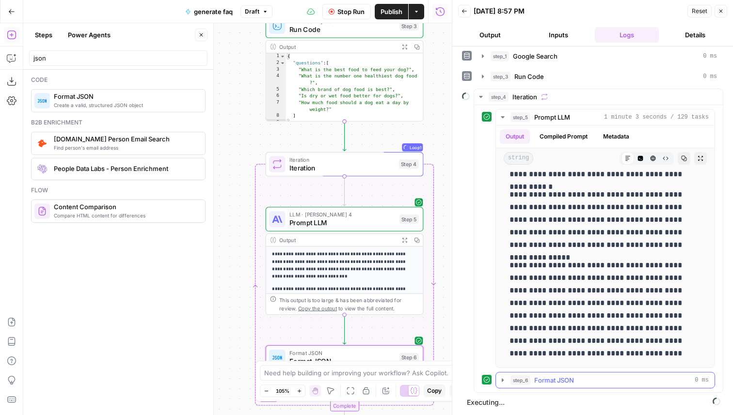
click at [563, 375] on button "step_6 Format JSON 0 ms" at bounding box center [605, 381] width 219 height 16
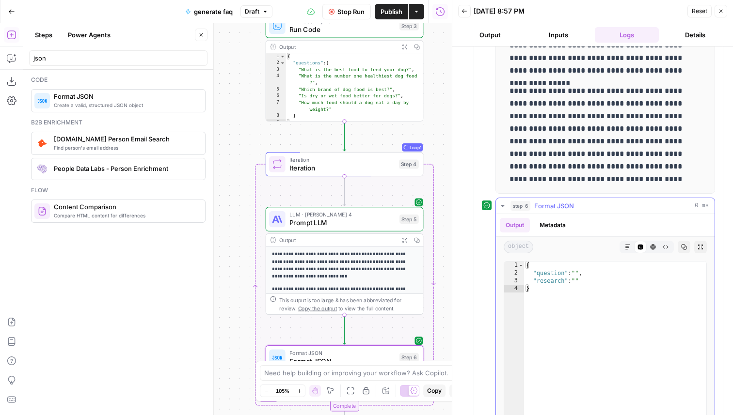
scroll to position [267, 0]
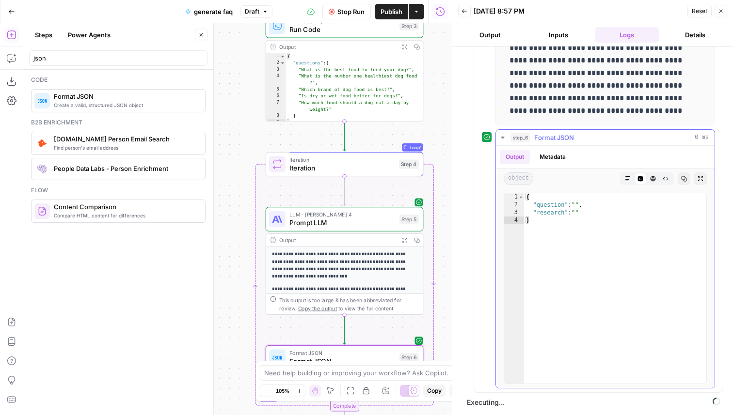
click at [582, 132] on button "step_6 Format JSON 0 ms" at bounding box center [605, 138] width 219 height 16
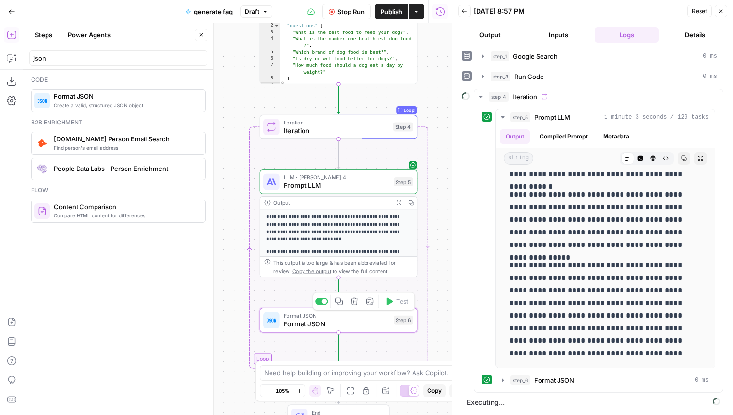
click at [379, 328] on span "Format JSON" at bounding box center [337, 324] width 106 height 10
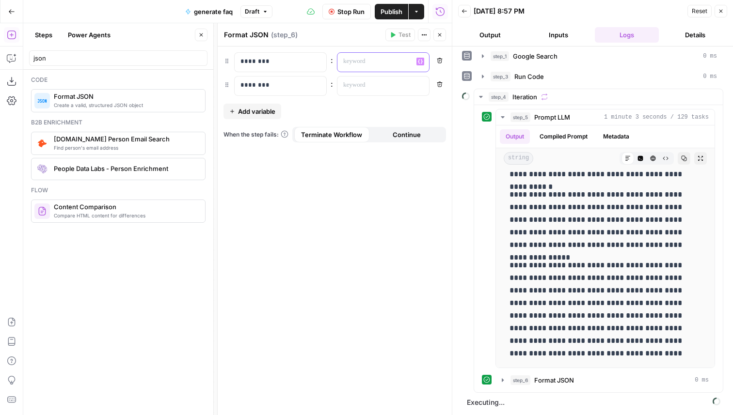
click at [387, 63] on p at bounding box center [375, 62] width 64 height 10
click at [418, 57] on div "“/” to reference Variables Menu" at bounding box center [383, 62] width 92 height 19
click at [418, 58] on button "Variables Menu" at bounding box center [420, 62] width 8 height 8
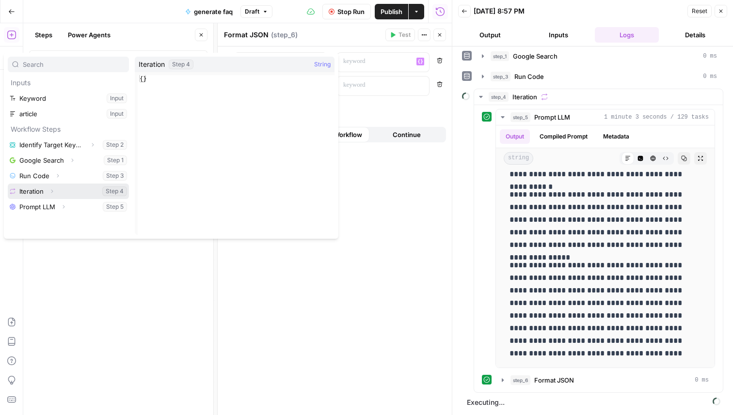
click at [49, 191] on icon "button" at bounding box center [52, 192] width 6 height 6
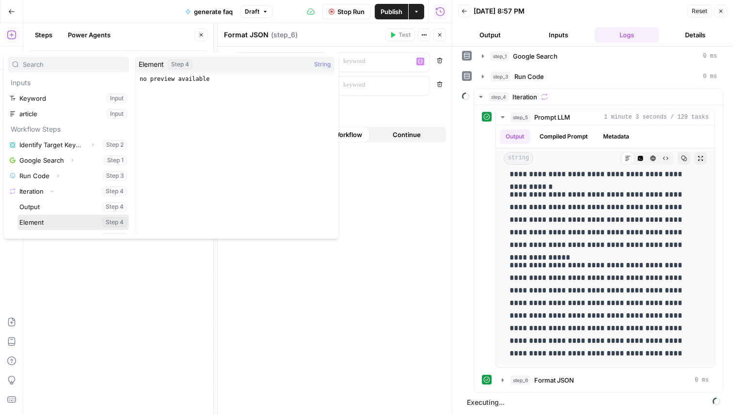
click at [47, 218] on button "Select variable Element" at bounding box center [72, 223] width 111 height 16
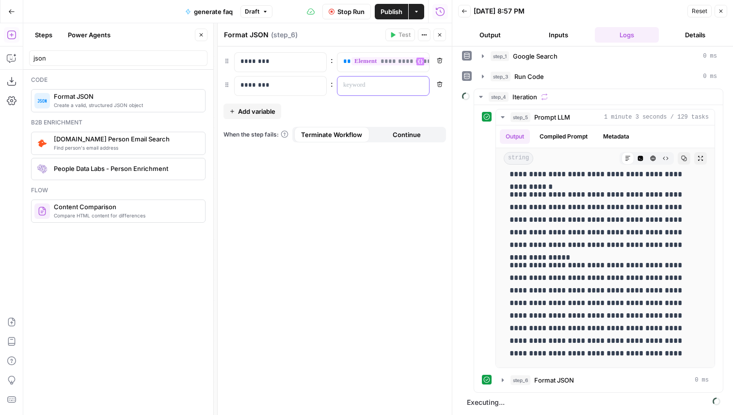
click at [383, 87] on p at bounding box center [375, 85] width 64 height 10
click at [420, 83] on icon "button" at bounding box center [420, 85] width 5 height 5
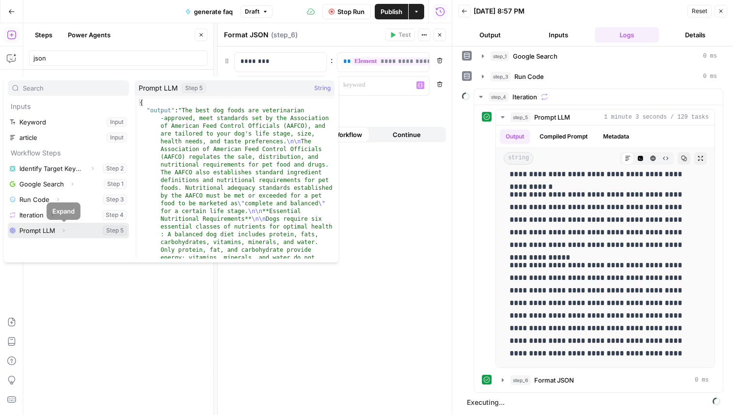
click at [61, 231] on icon "button" at bounding box center [64, 231] width 6 height 6
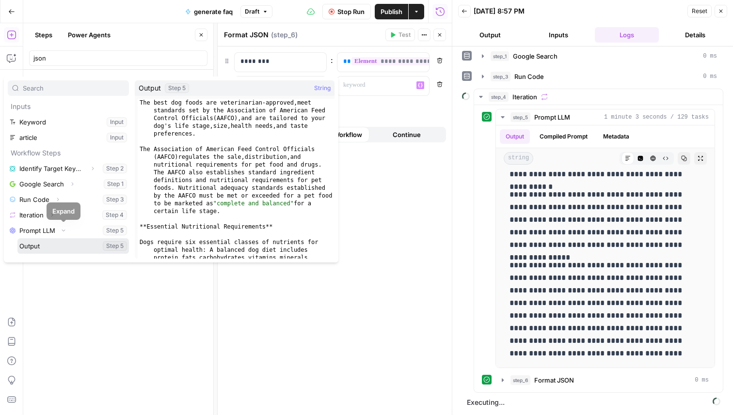
click at [51, 246] on button "Select variable Output" at bounding box center [72, 246] width 111 height 16
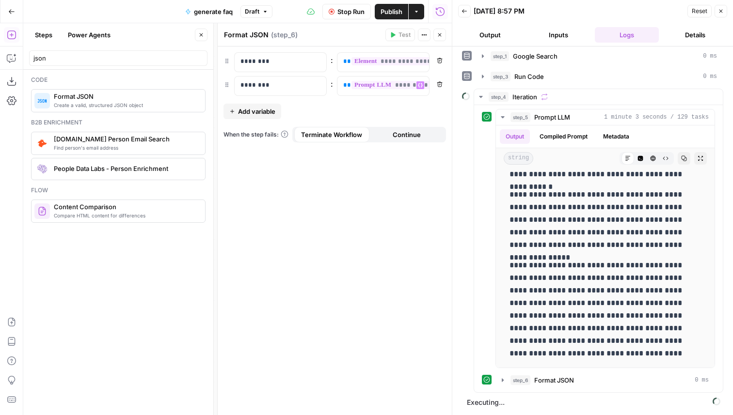
click at [344, 15] on span "Stop Run" at bounding box center [350, 12] width 27 height 10
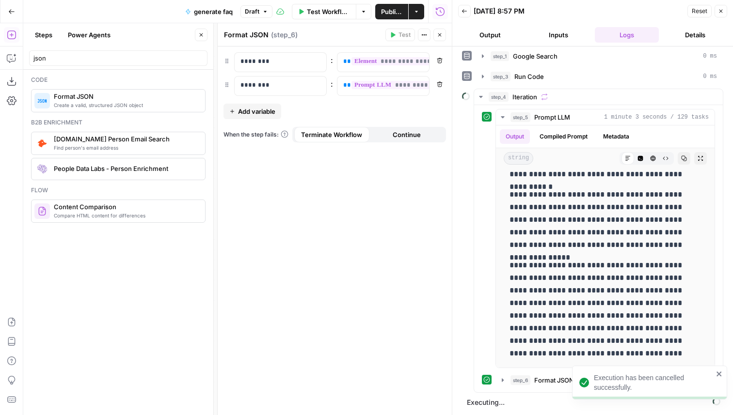
click at [248, 13] on span "Draft" at bounding box center [252, 11] width 15 height 9
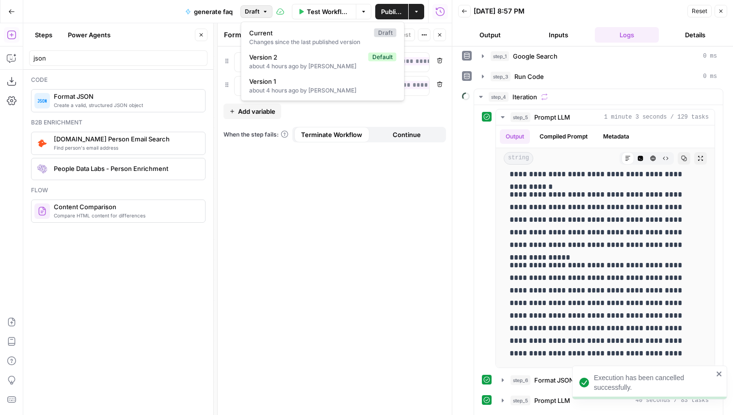
click at [444, 40] on button "Close" at bounding box center [439, 35] width 13 height 13
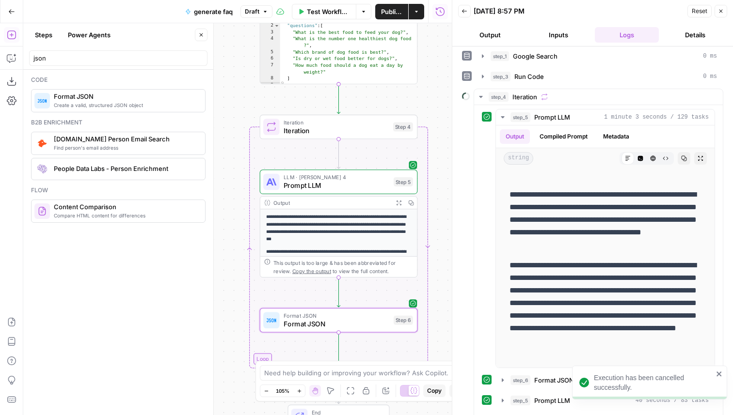
scroll to position [2060, 0]
click at [338, 315] on span "Format JSON" at bounding box center [337, 316] width 106 height 8
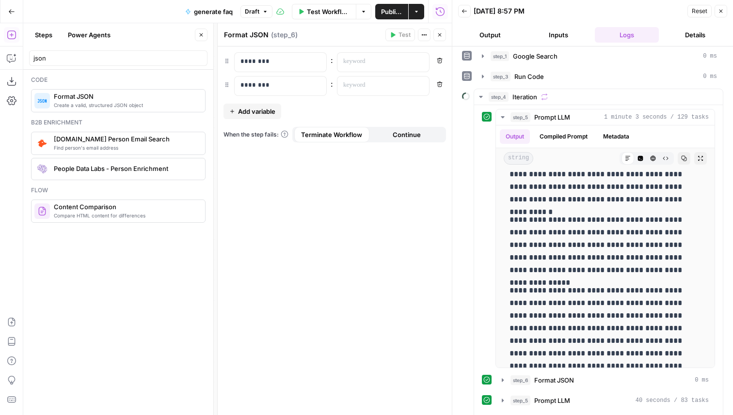
click at [443, 38] on button "Close" at bounding box center [439, 35] width 13 height 13
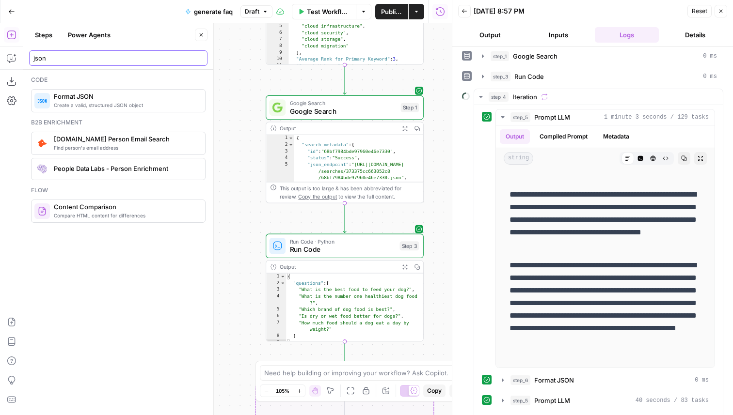
drag, startPoint x: 66, startPoint y: 58, endPoint x: 23, endPoint y: 58, distance: 42.7
click at [23, 58] on header "Steps Power Agents Close json" at bounding box center [118, 46] width 190 height 47
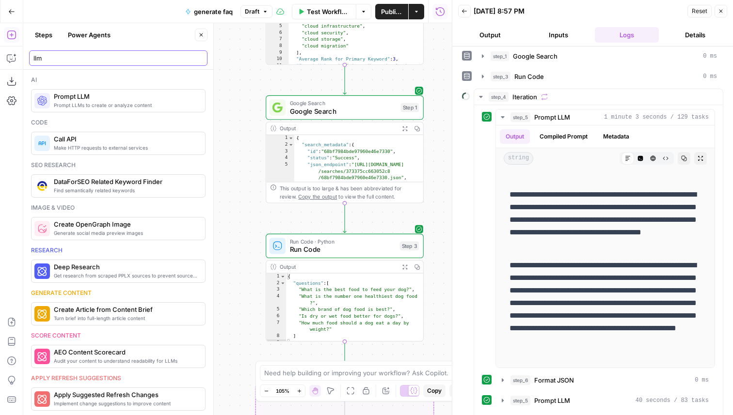
type input "llm"
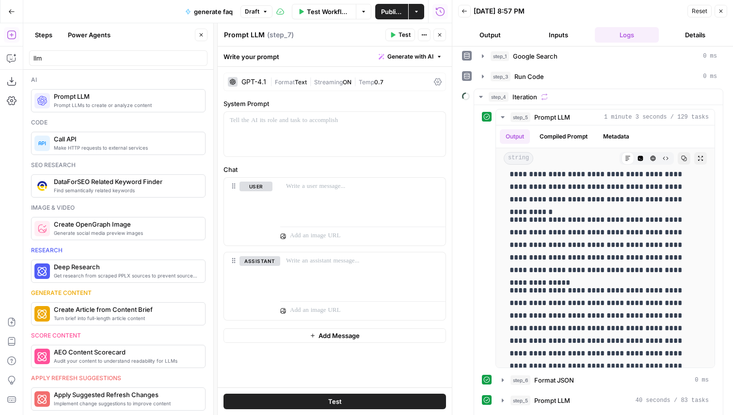
click at [442, 36] on div "Run History E" at bounding box center [440, 33] width 44 height 10
click at [437, 33] on icon "button" at bounding box center [440, 35] width 6 height 6
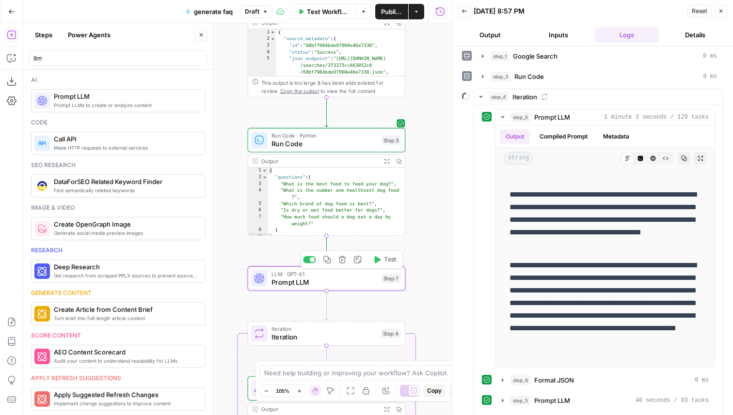
click at [314, 282] on span "Prompt LLM" at bounding box center [324, 282] width 106 height 10
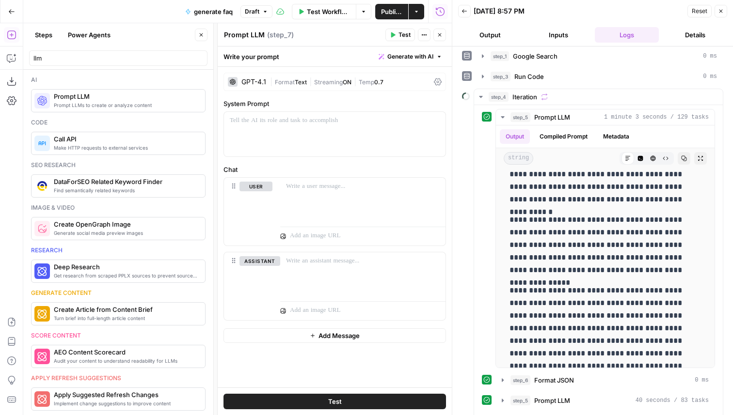
click at [248, 82] on div "GPT-4.1" at bounding box center [253, 82] width 25 height 7
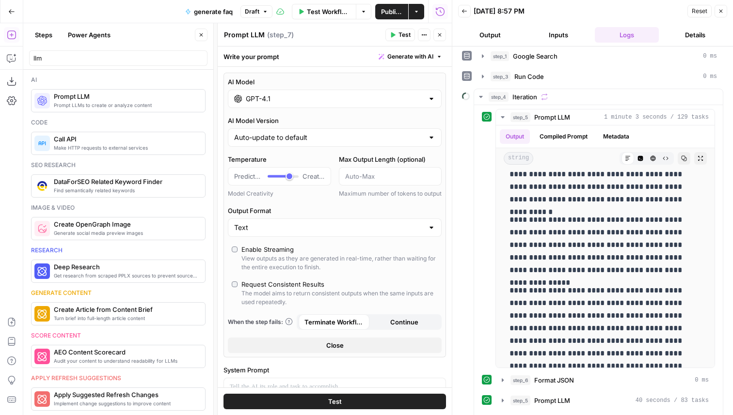
click at [291, 97] on input "GPT-4.1" at bounding box center [335, 99] width 178 height 10
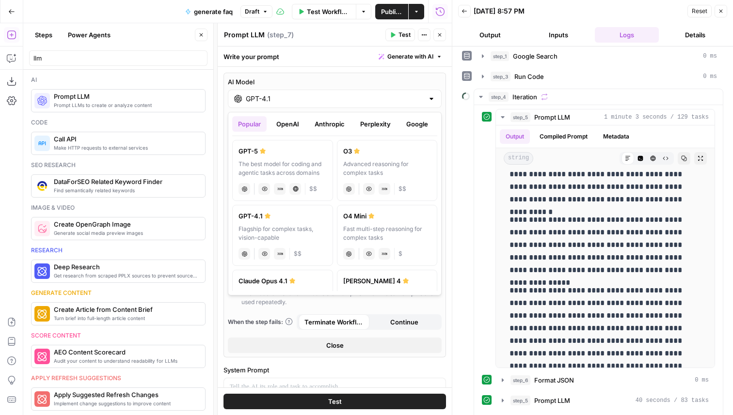
click at [328, 120] on button "Anthropic" at bounding box center [330, 124] width 42 height 16
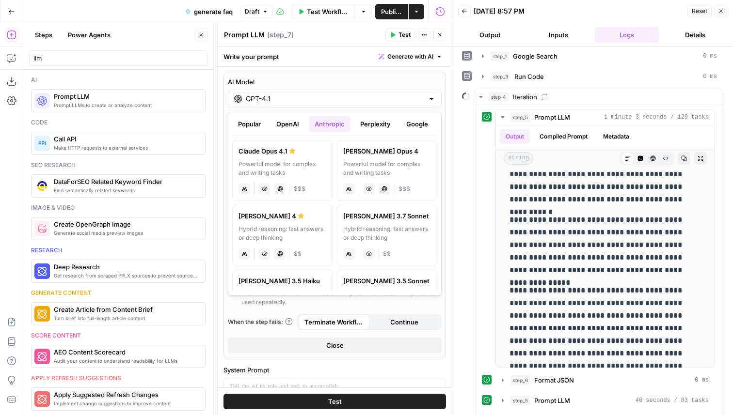
click at [309, 218] on div "[PERSON_NAME] 4" at bounding box center [282, 216] width 88 height 10
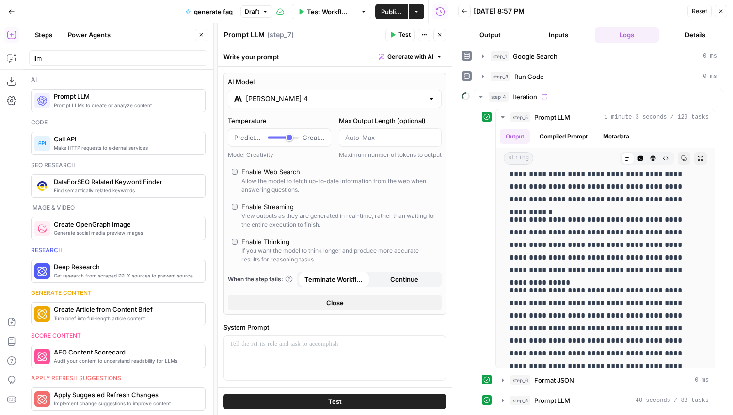
click at [286, 98] on input "[PERSON_NAME] 4" at bounding box center [335, 99] width 178 height 10
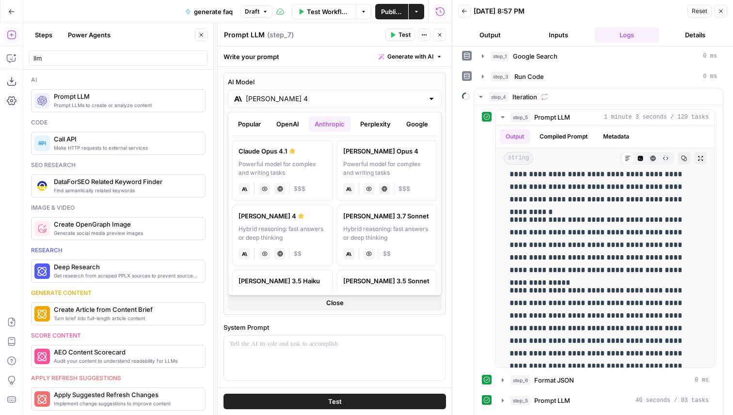
click at [370, 123] on button "Perplexity" at bounding box center [375, 124] width 42 height 16
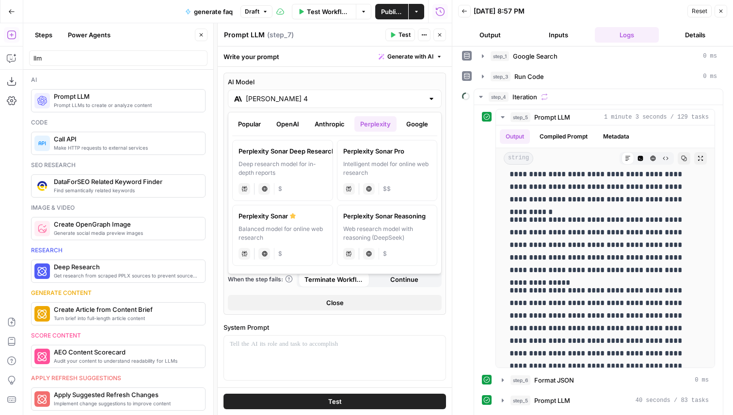
click at [438, 128] on div "Popular OpenAI Anthropic Perplexity Google Other Perplexity Sonar Deep Research…" at bounding box center [335, 193] width 214 height 162
click at [426, 128] on button "Google" at bounding box center [416, 124] width 33 height 16
click at [299, 151] on div "Gemini 2.5 Pro" at bounding box center [282, 151] width 88 height 10
type input "Gemini 2.5 Pro"
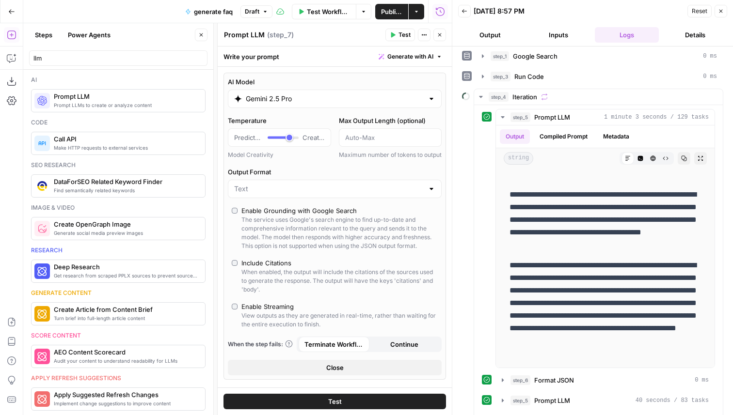
click at [296, 216] on div "Enable Grounding with Google Search" at bounding box center [298, 211] width 115 height 10
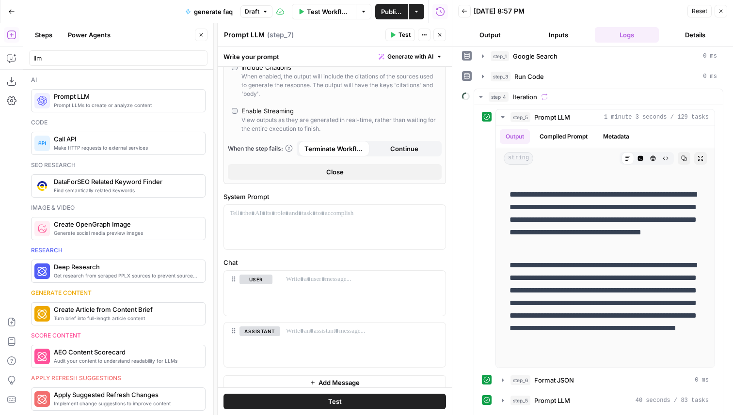
scroll to position [213, 0]
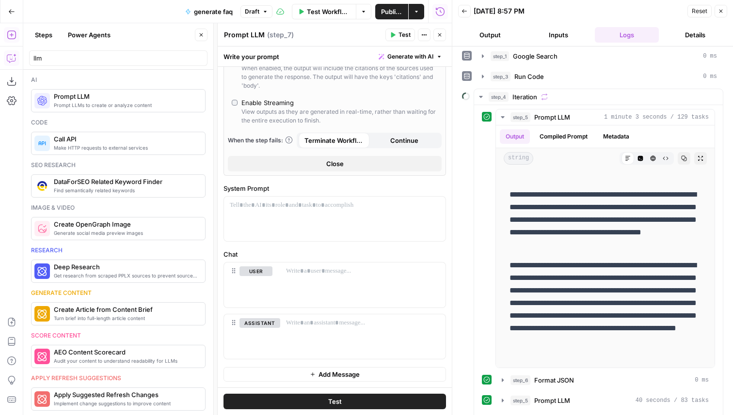
click at [7, 55] on icon "button" at bounding box center [12, 58] width 10 height 10
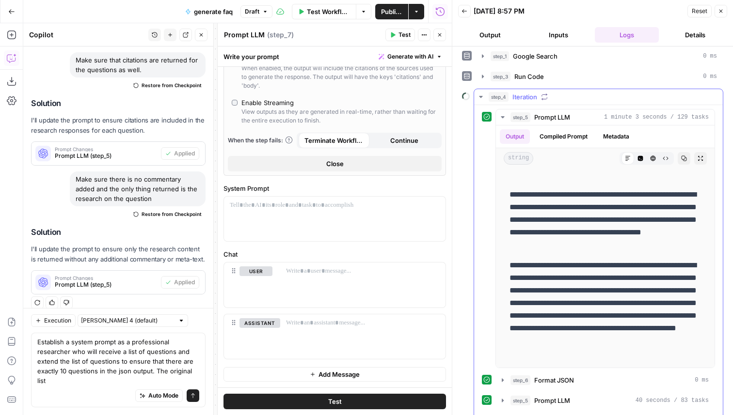
scroll to position [426, 0]
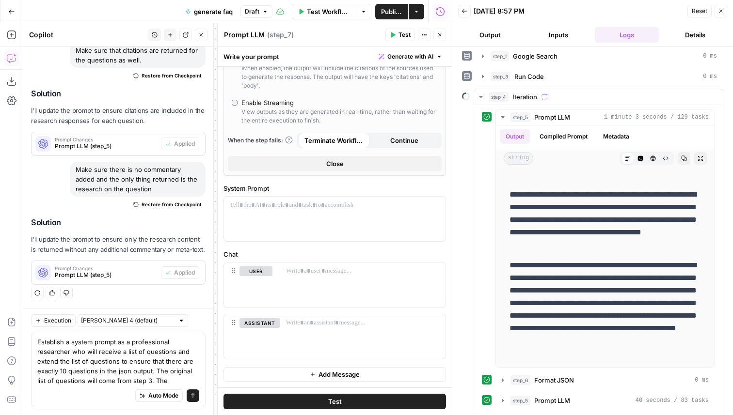
click at [150, 380] on textarea "Establish a system prompt as a professional researcher who will receive a list …" at bounding box center [118, 361] width 162 height 48
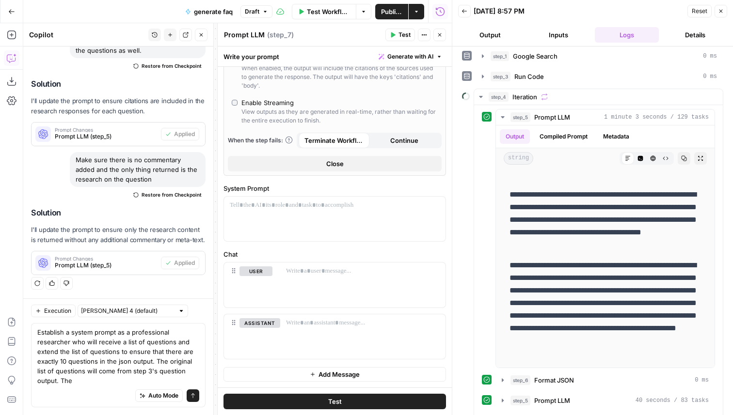
click at [110, 380] on div "Auto Mode will automatically modify and execute the workflow" at bounding box center [159, 371] width 142 height 19
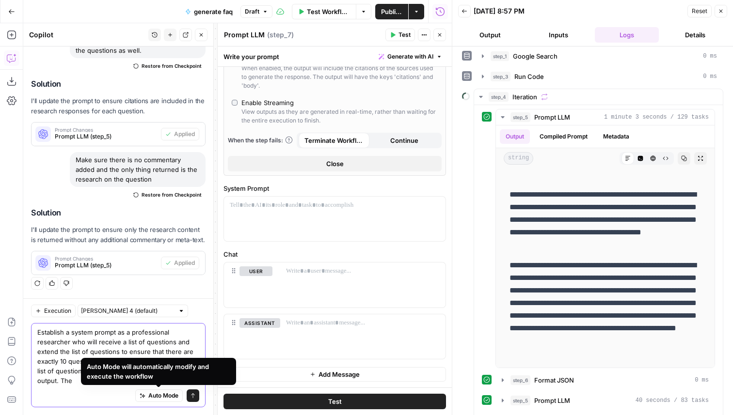
click at [78, 384] on textarea "Establish a system prompt as a professional researcher who will receive a list …" at bounding box center [118, 357] width 162 height 58
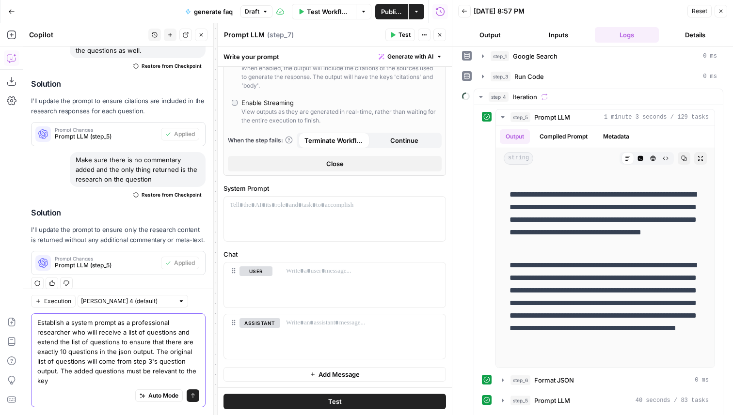
scroll to position [445, 0]
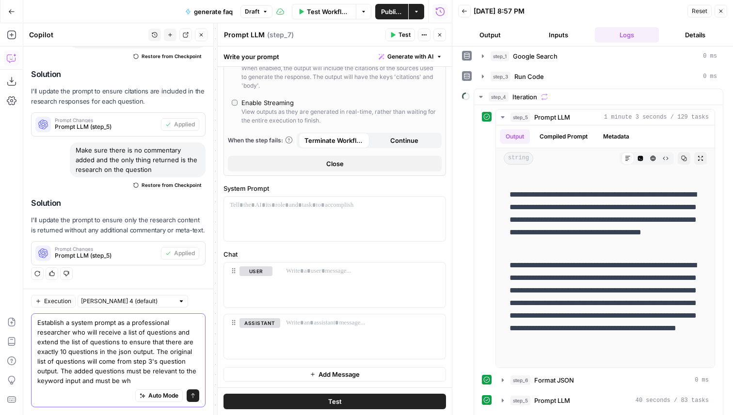
type textarea "Establish a system prompt as a professional researcher who will receive a list …"
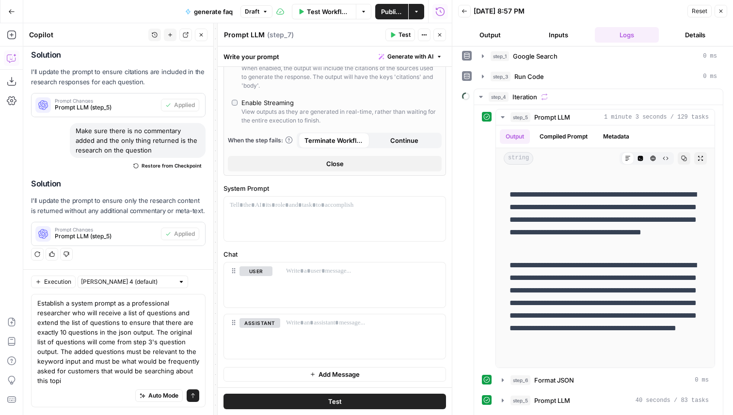
type textarea "Establish a system prompt as a professional researcher who will receive a list …"
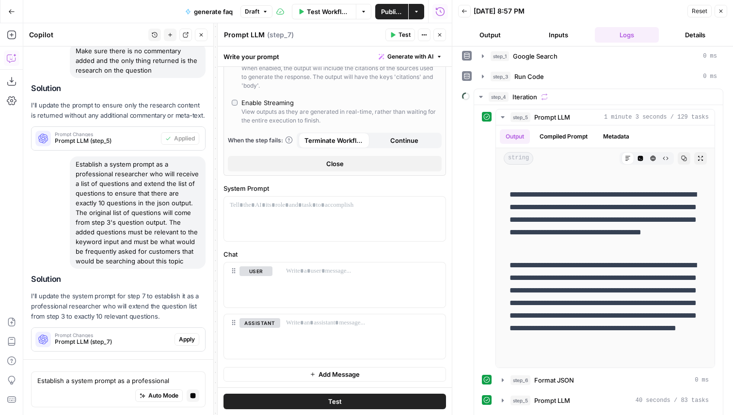
scroll to position [588, 0]
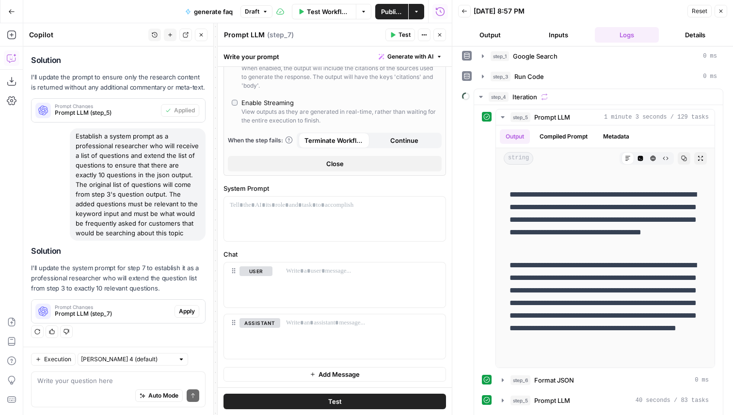
click at [192, 315] on span "Apply" at bounding box center [187, 311] width 16 height 9
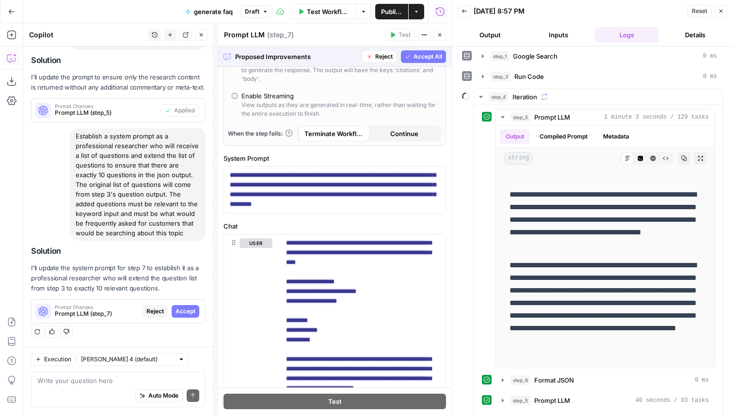
scroll to position [215, 0]
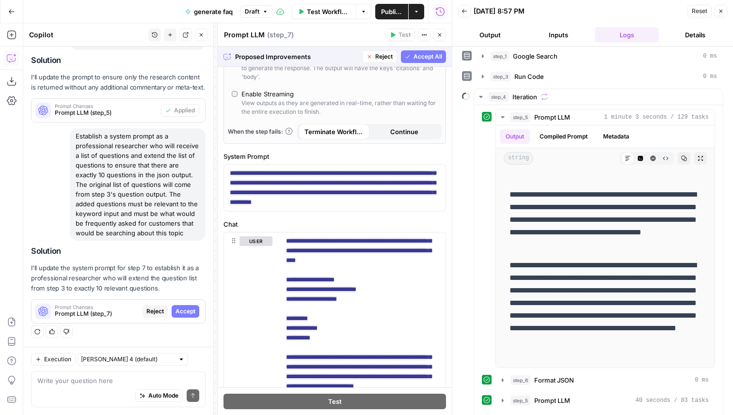
click at [415, 55] on span "Accept All" at bounding box center [427, 56] width 29 height 9
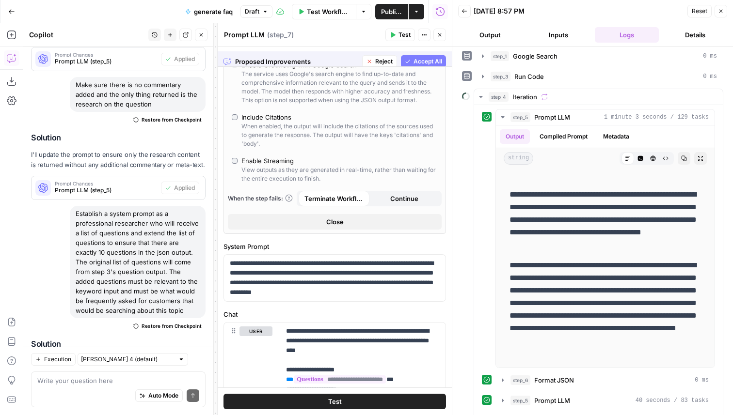
scroll to position [0, 0]
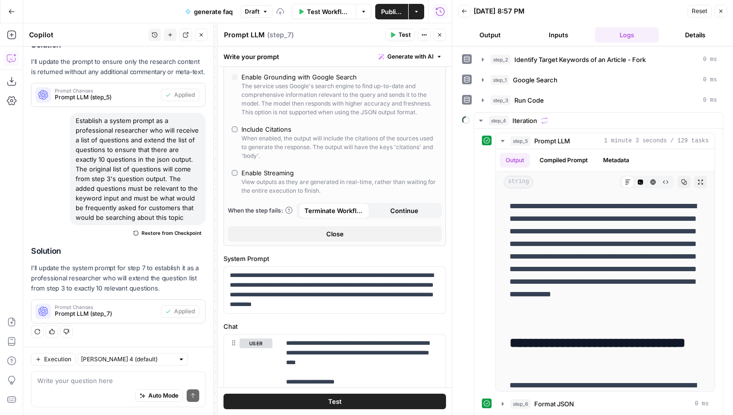
click at [399, 33] on span "Test" at bounding box center [404, 35] width 12 height 9
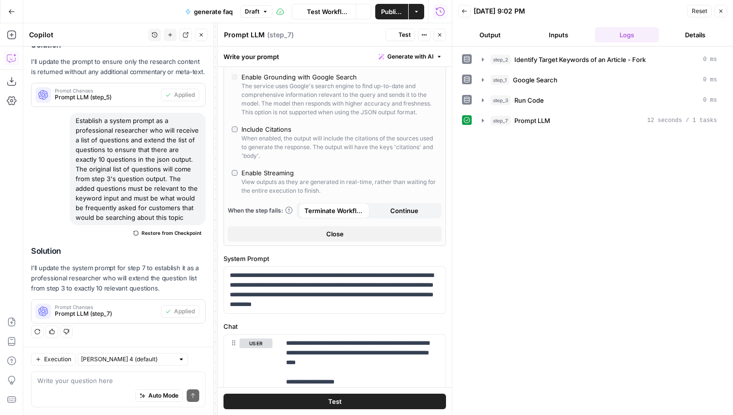
scroll to position [604, 0]
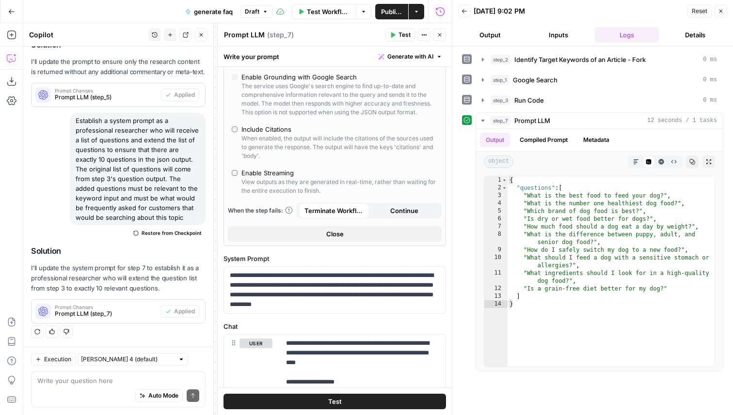
click at [442, 35] on span "Close" at bounding box center [442, 35] width 0 height 0
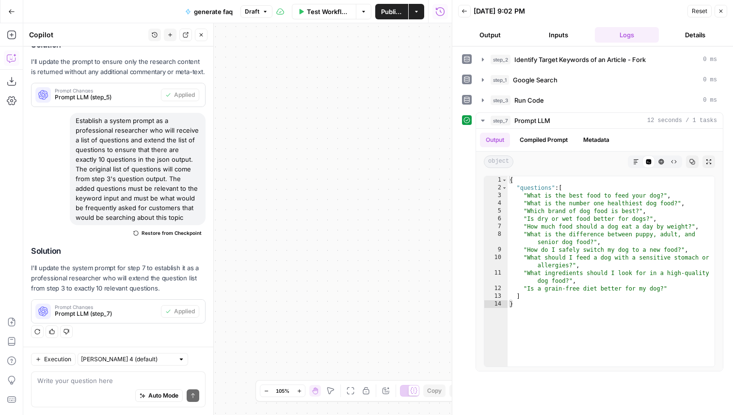
click at [722, 15] on button "Close" at bounding box center [720, 11] width 13 height 13
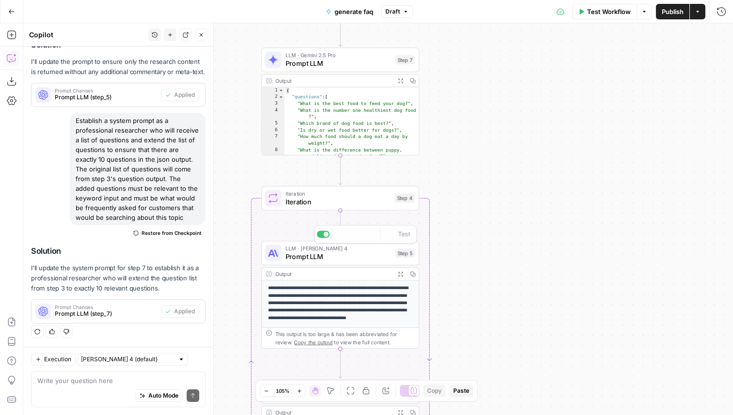
click at [388, 210] on div "Iteration Iteration Step 4" at bounding box center [340, 198] width 158 height 24
drag, startPoint x: 617, startPoint y: 77, endPoint x: 564, endPoint y: 73, distance: 53.0
click at [564, 73] on div "step_3 . output . questions" at bounding box center [616, 91] width 214 height 44
click at [531, 75] on div "step_3 . output . questions" at bounding box center [616, 91] width 214 height 44
click at [534, 74] on div "step_3 . output . questions" at bounding box center [616, 91] width 214 height 44
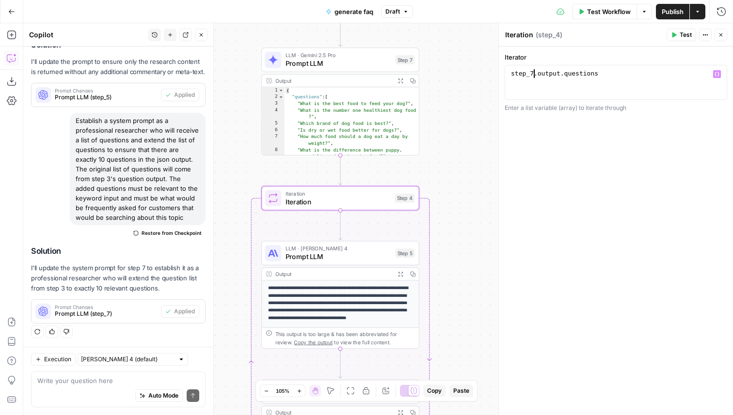
scroll to position [0, 1]
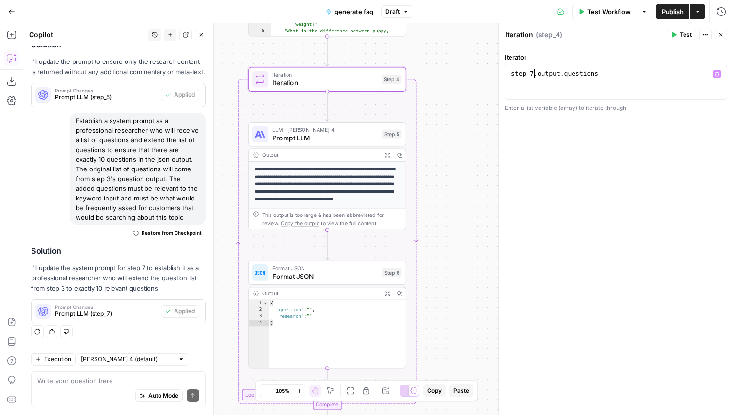
type textarea "**********"
click at [384, 393] on icon "button" at bounding box center [386, 391] width 8 height 8
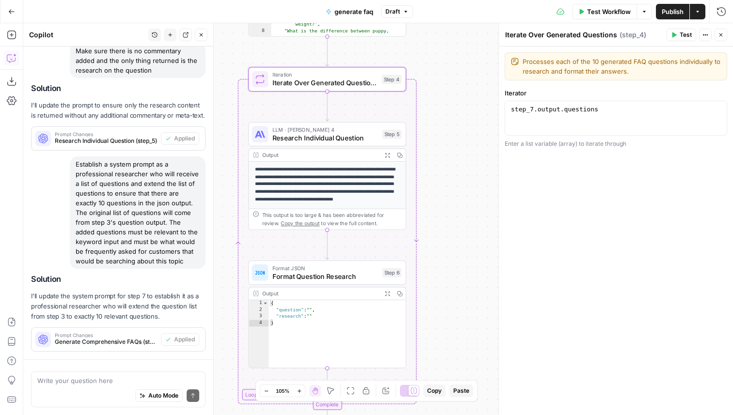
scroll to position [604, 0]
